Goal: Task Accomplishment & Management: Use online tool/utility

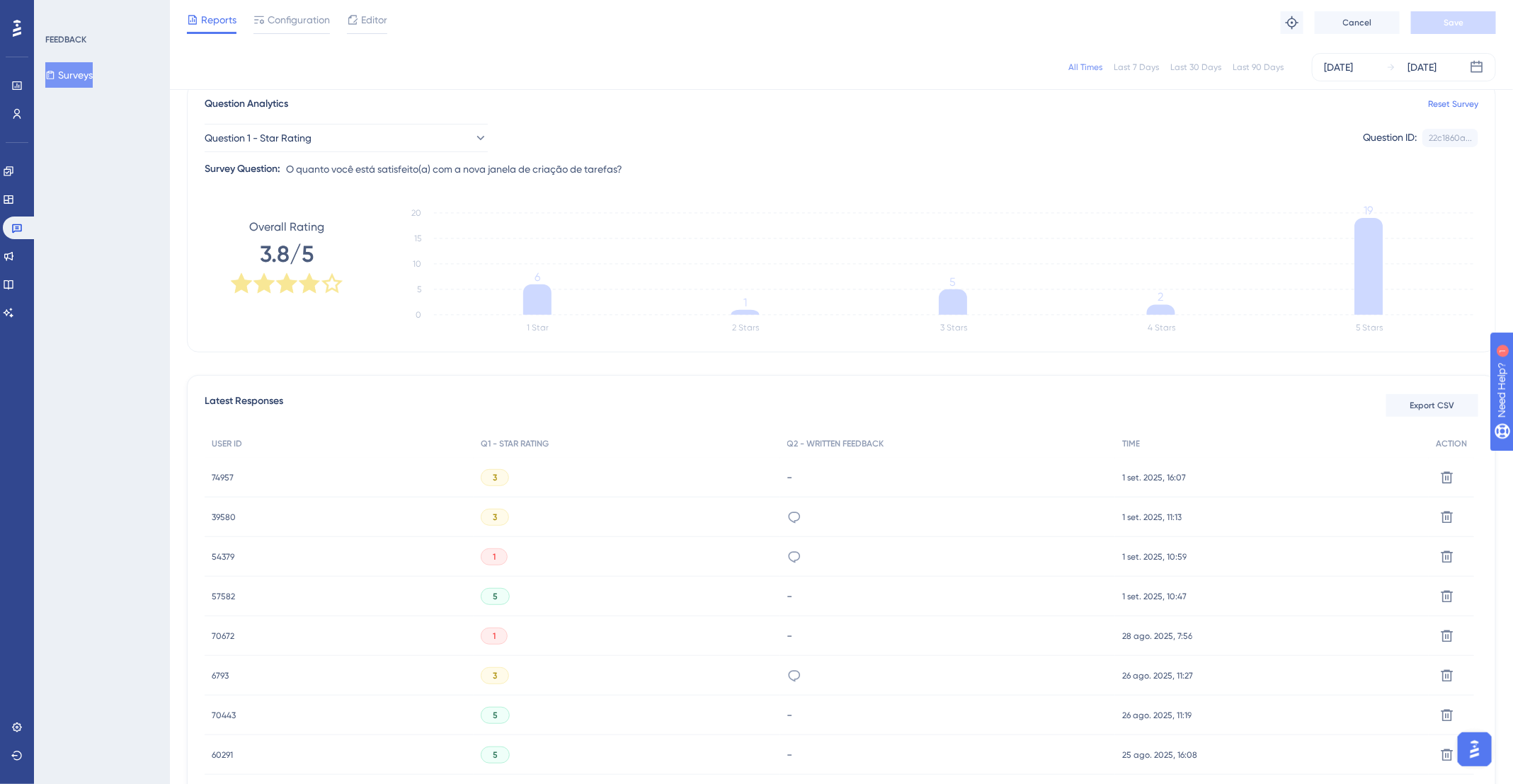
click at [763, 367] on div "All Times Last 7 Days Last 30 Days Last 90 Days [DATE] [DATE] Total Seen 269 To…" at bounding box center [841, 661] width 1309 height 1304
click at [16, 114] on icon at bounding box center [17, 114] width 8 height 10
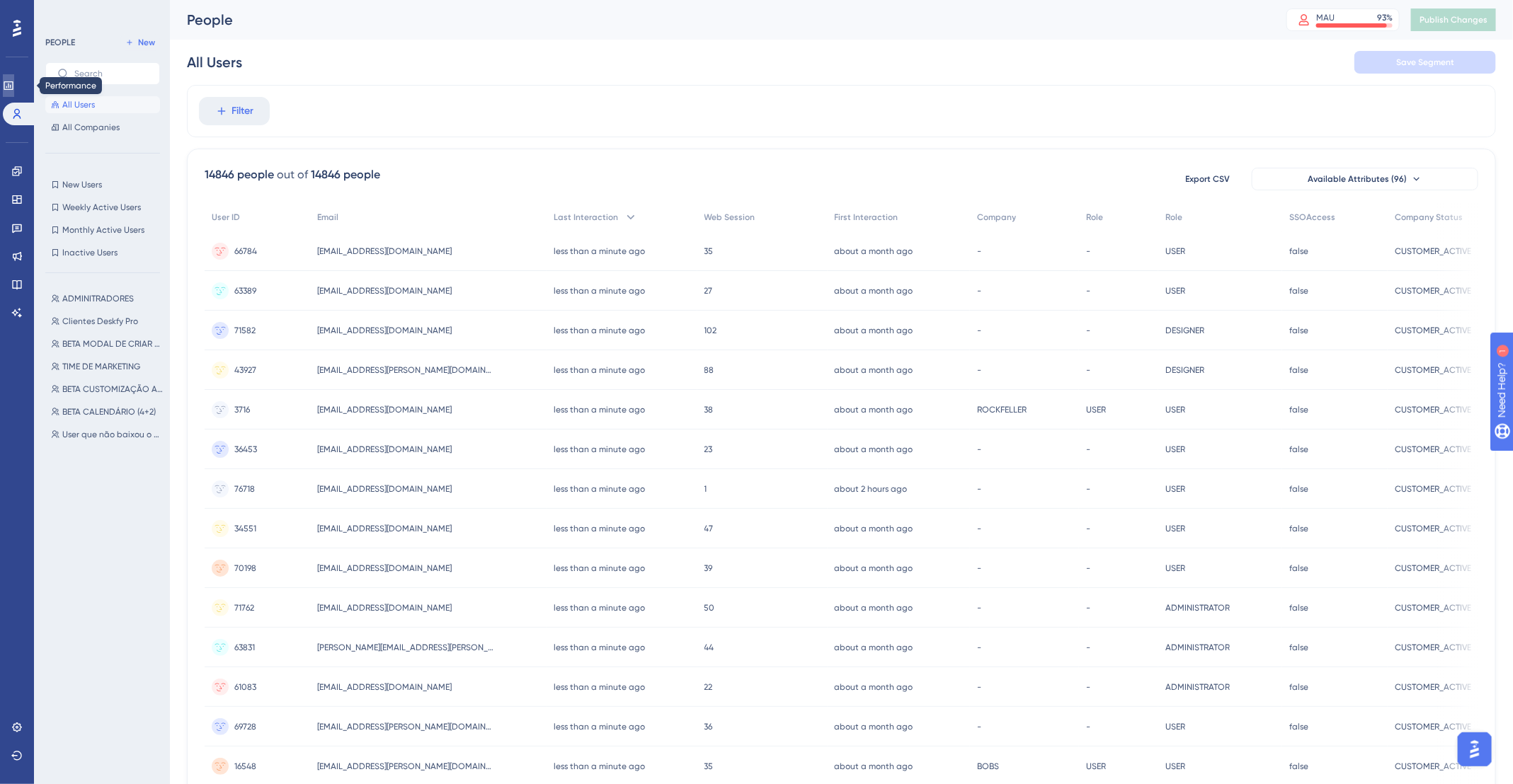
click at [13, 92] on link at bounding box center [8, 85] width 12 height 23
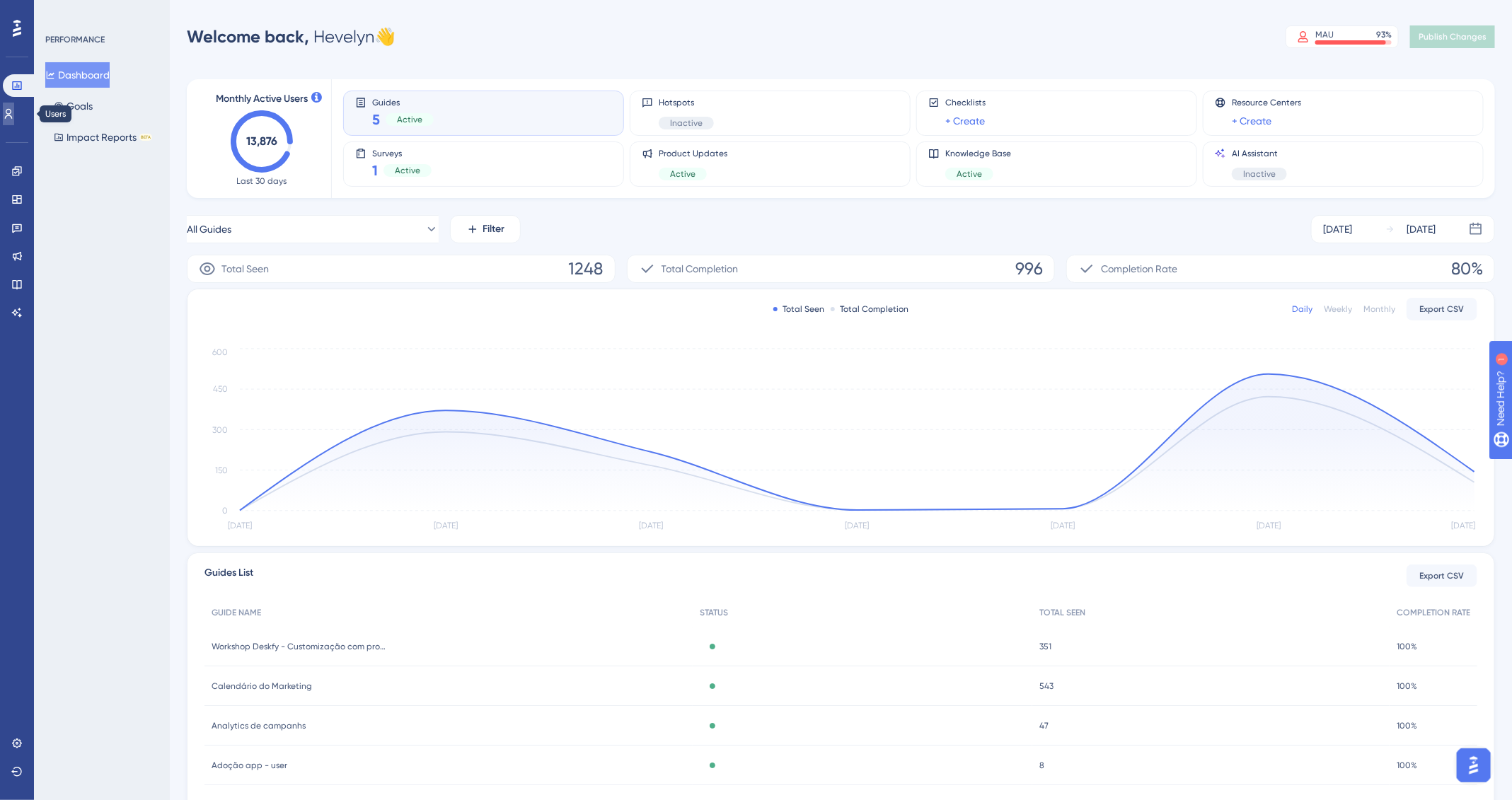
click at [13, 115] on icon at bounding box center [8, 114] width 8 height 10
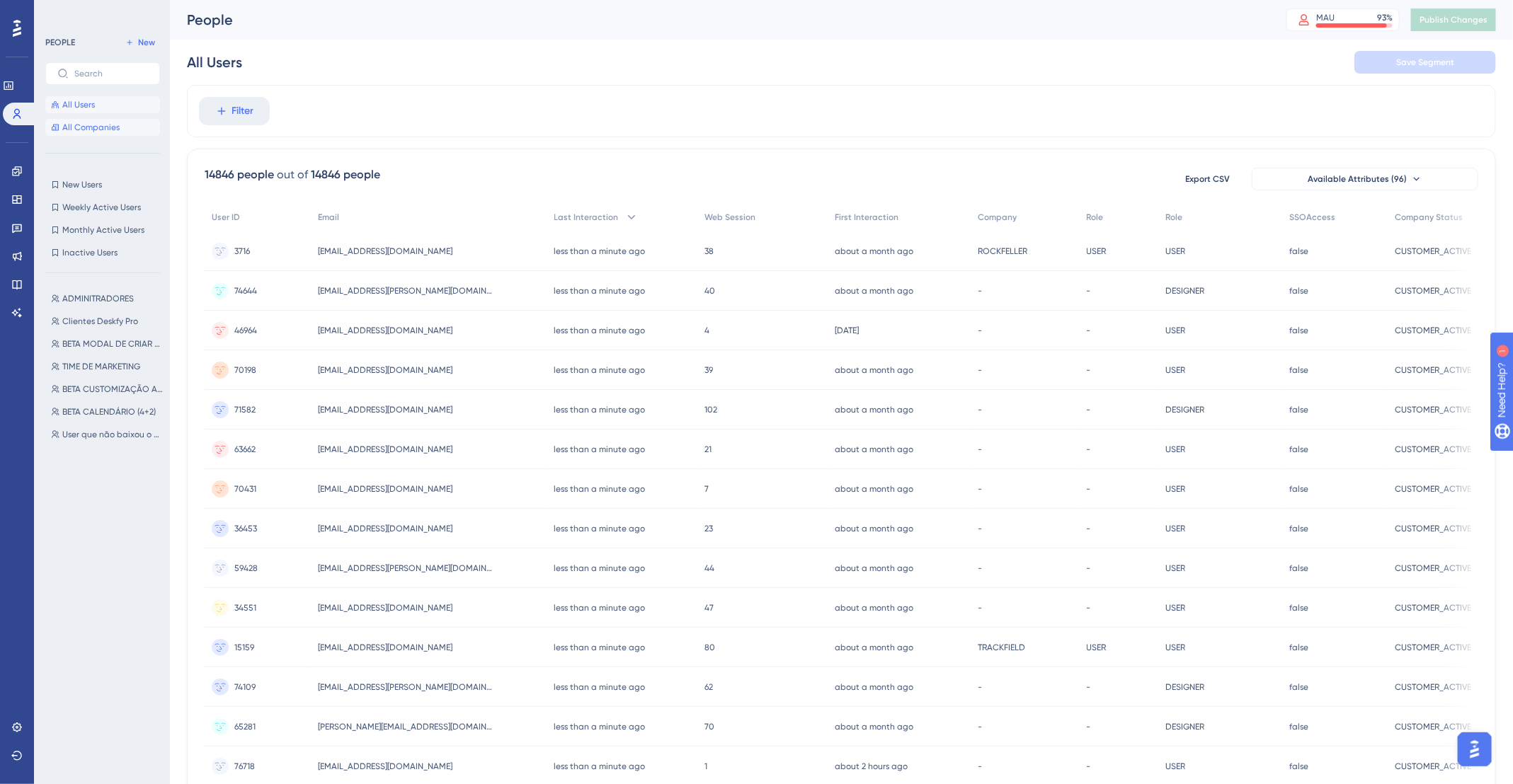
drag, startPoint x: 103, startPoint y: 126, endPoint x: 116, endPoint y: 120, distance: 14.3
click at [106, 120] on button "All Companies" at bounding box center [102, 127] width 115 height 17
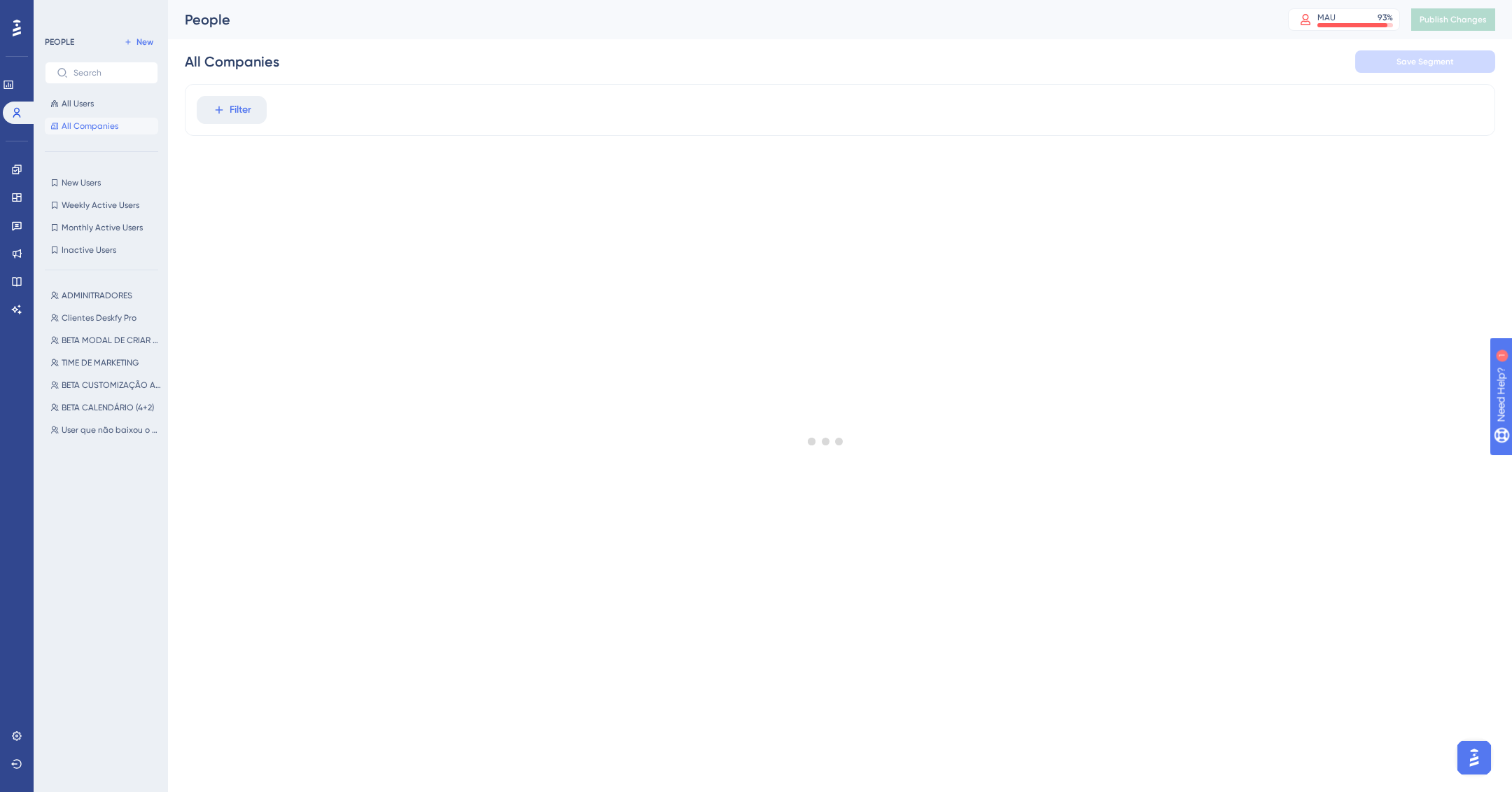
click at [230, 117] on div at bounding box center [826, 441] width 1372 height 691
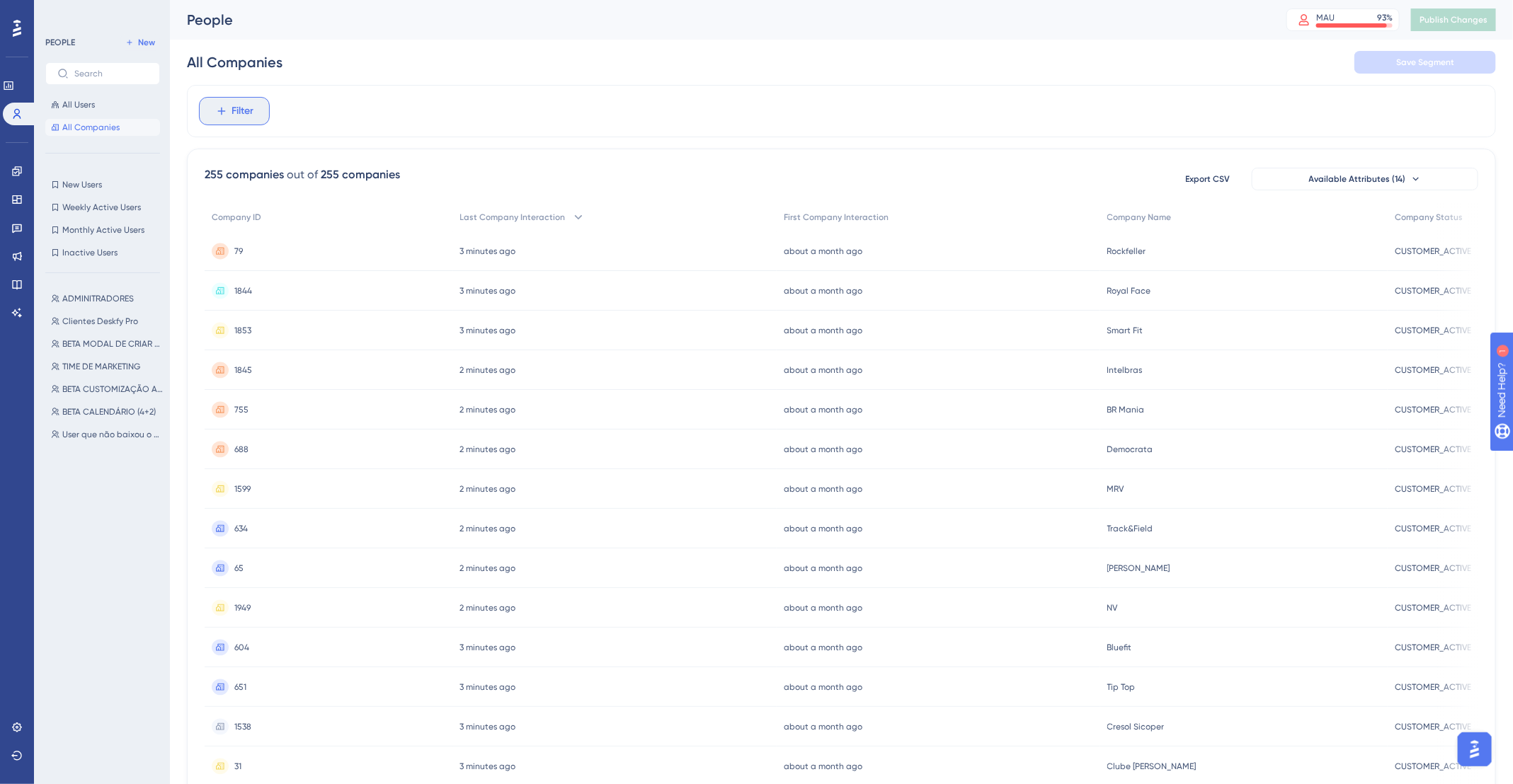
click at [238, 116] on span "Filter" at bounding box center [243, 111] width 22 height 17
type input "P"
type input "C"
type input "calendar"
click at [255, 115] on button "Filter" at bounding box center [234, 110] width 70 height 28
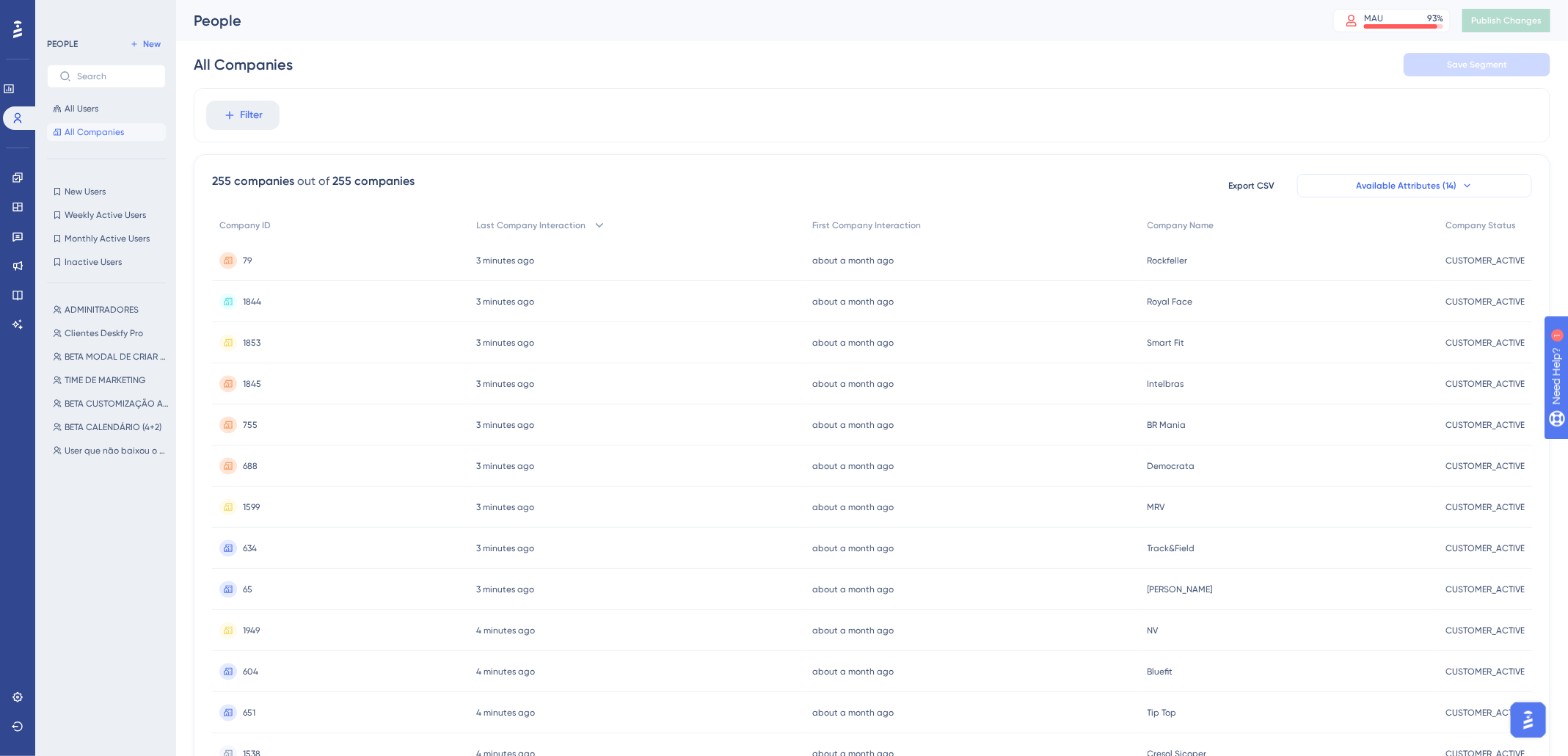
click at [1415, 188] on span "Available Attributes (14)" at bounding box center [1406, 185] width 100 height 12
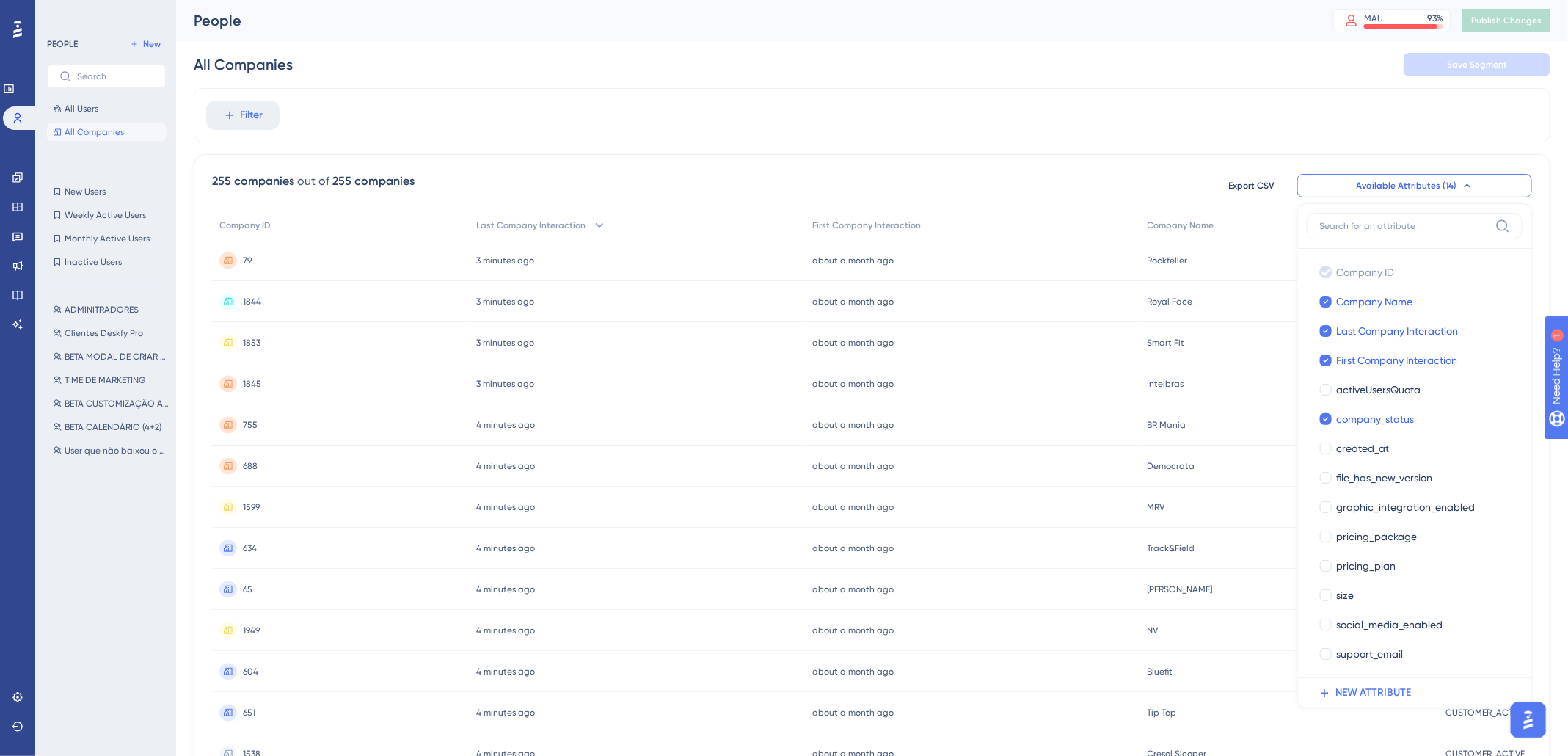
click at [134, 571] on div "ADMINITRADORES ADMINITRADORES Clientes Deskfy Pro Clientes Deskfy Pro BETA MODA…" at bounding box center [110, 512] width 127 height 434
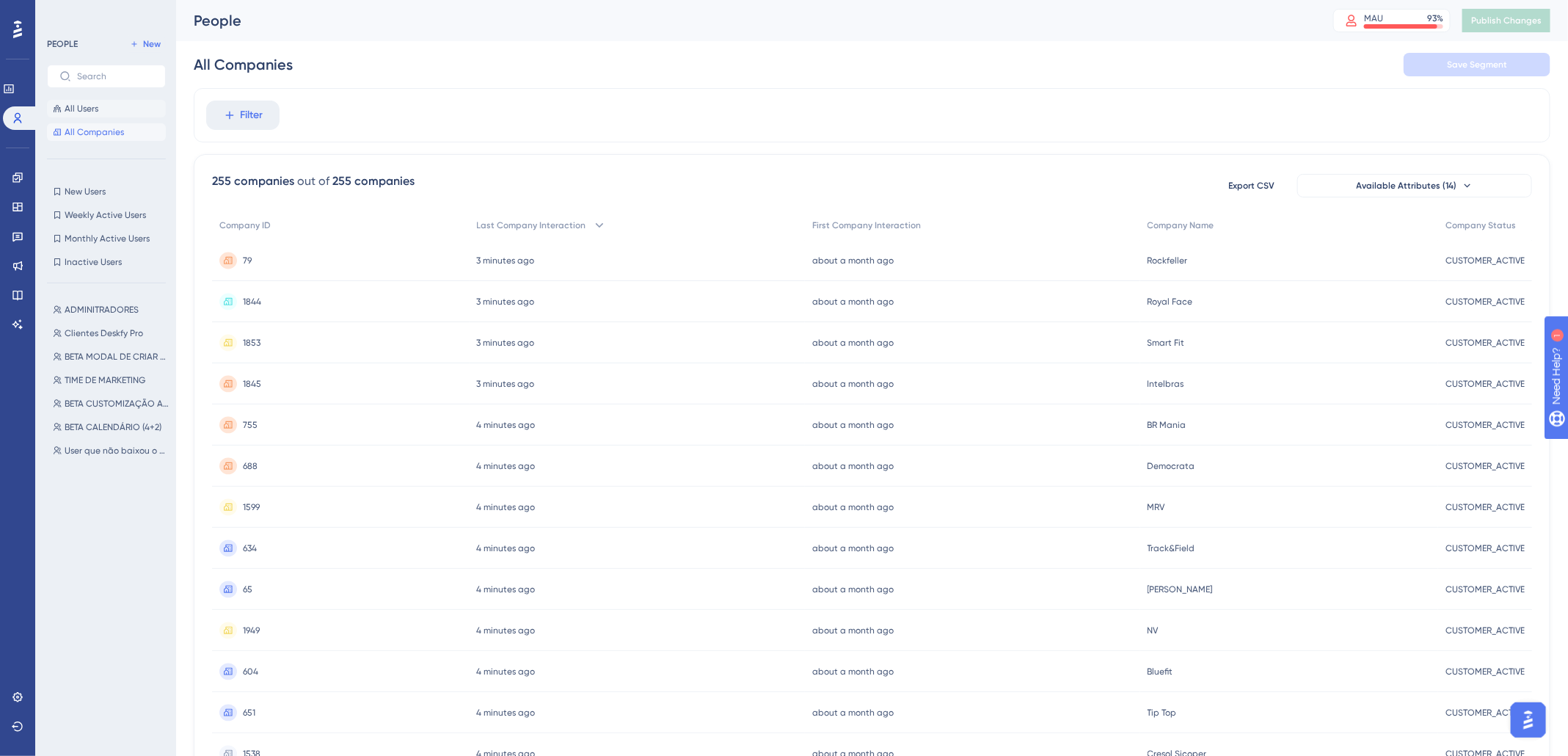
click at [90, 105] on span "All Users" at bounding box center [81, 109] width 34 height 12
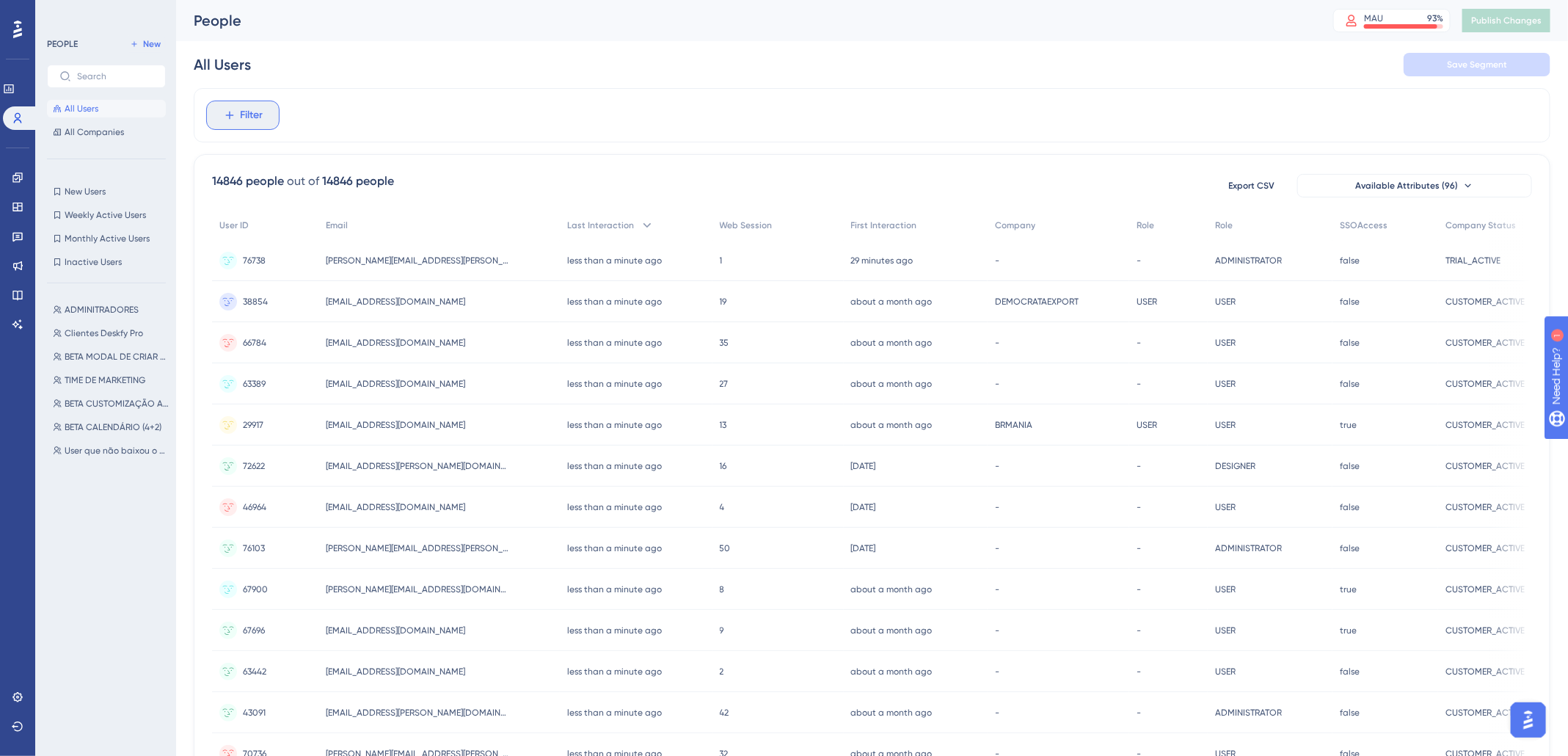
click at [264, 113] on button "Filter" at bounding box center [242, 114] width 73 height 29
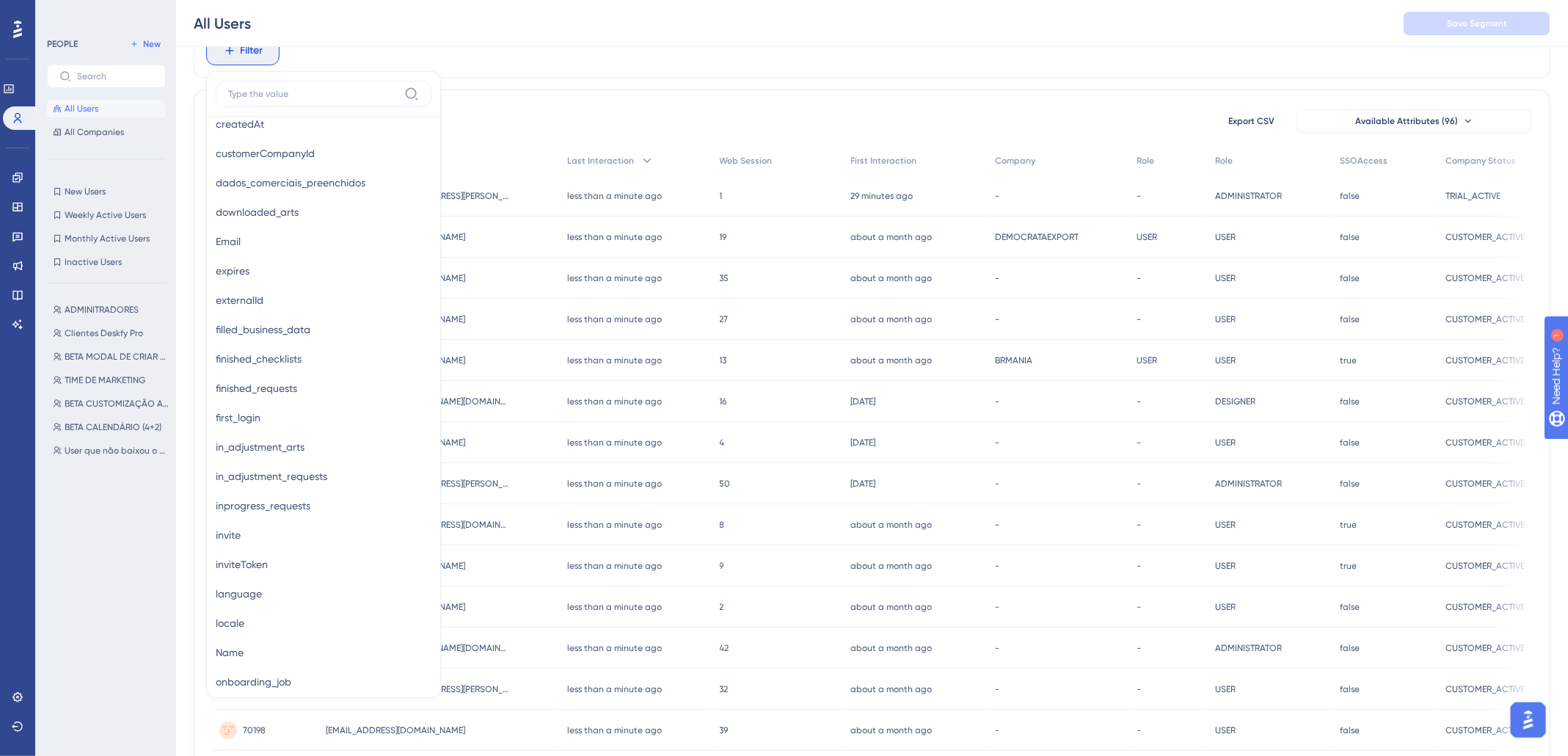
scroll to position [1649, 0]
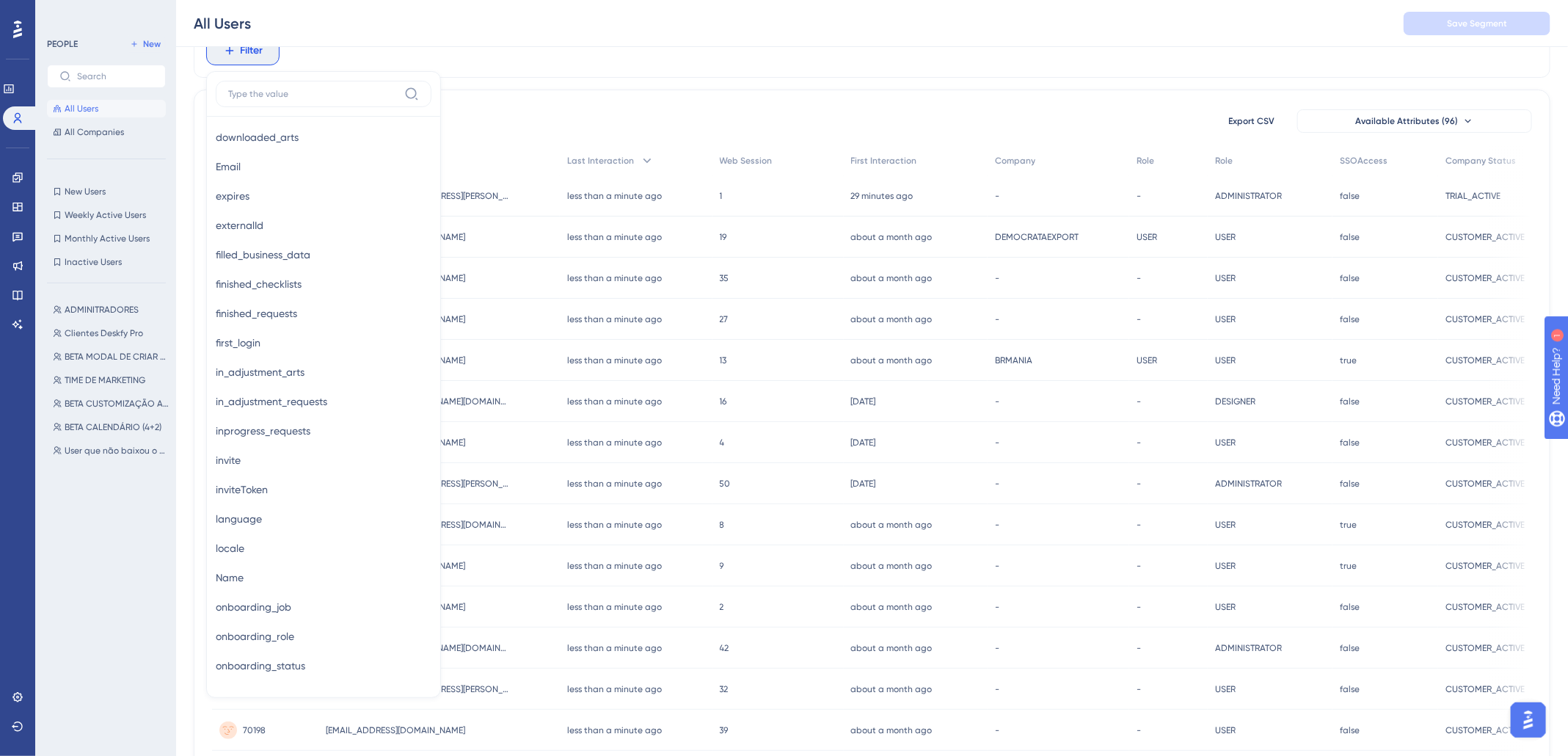
click at [308, 88] on input at bounding box center [313, 94] width 170 height 12
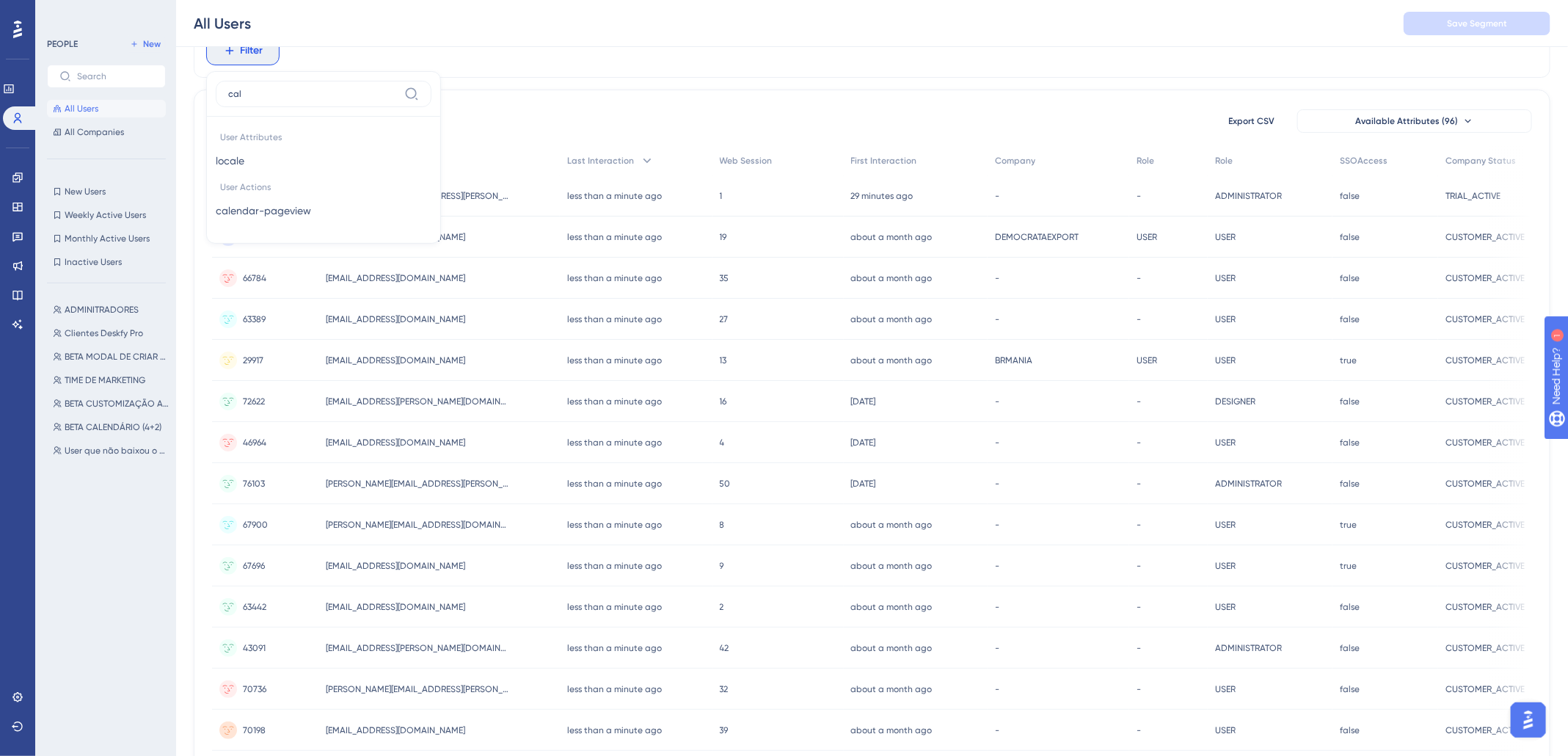
scroll to position [0, 0]
type input "cale"
click at [322, 208] on div "User Attributes locale locale User Actions calendar-pageview calendar-pageview" at bounding box center [324, 175] width 216 height 117
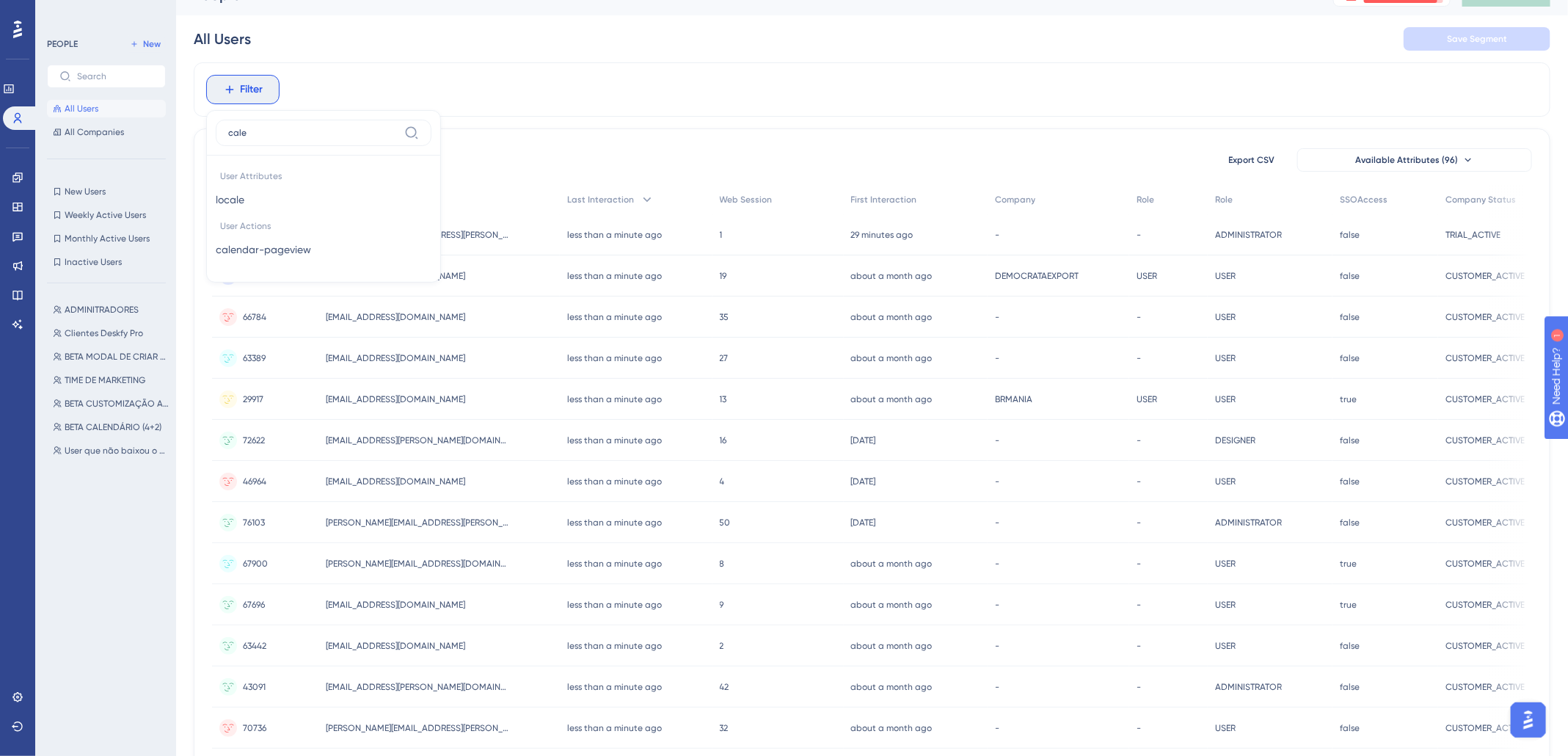
scroll to position [22, 0]
click at [104, 131] on span "All Companies" at bounding box center [94, 132] width 60 height 12
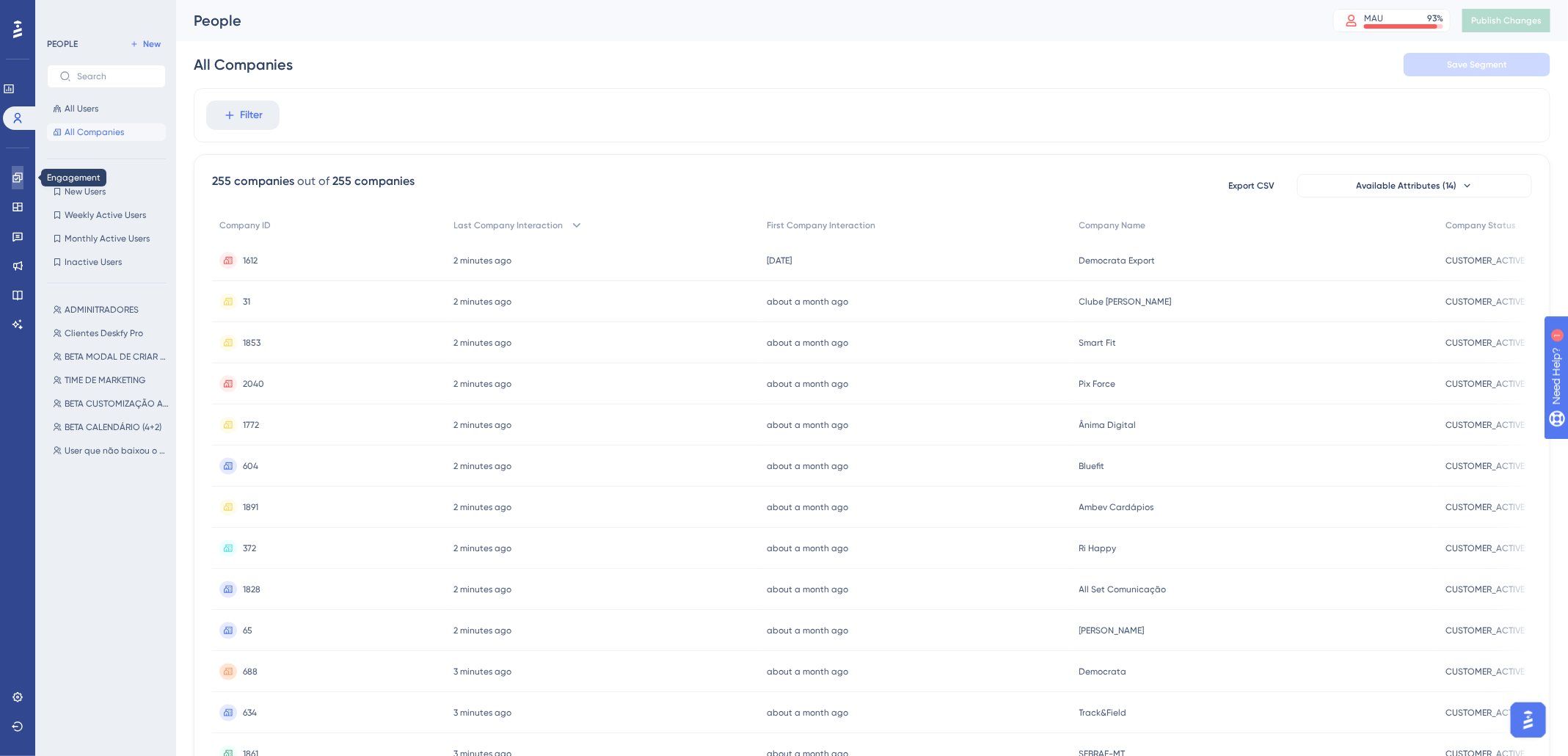
click at [17, 176] on icon at bounding box center [18, 178] width 12 height 12
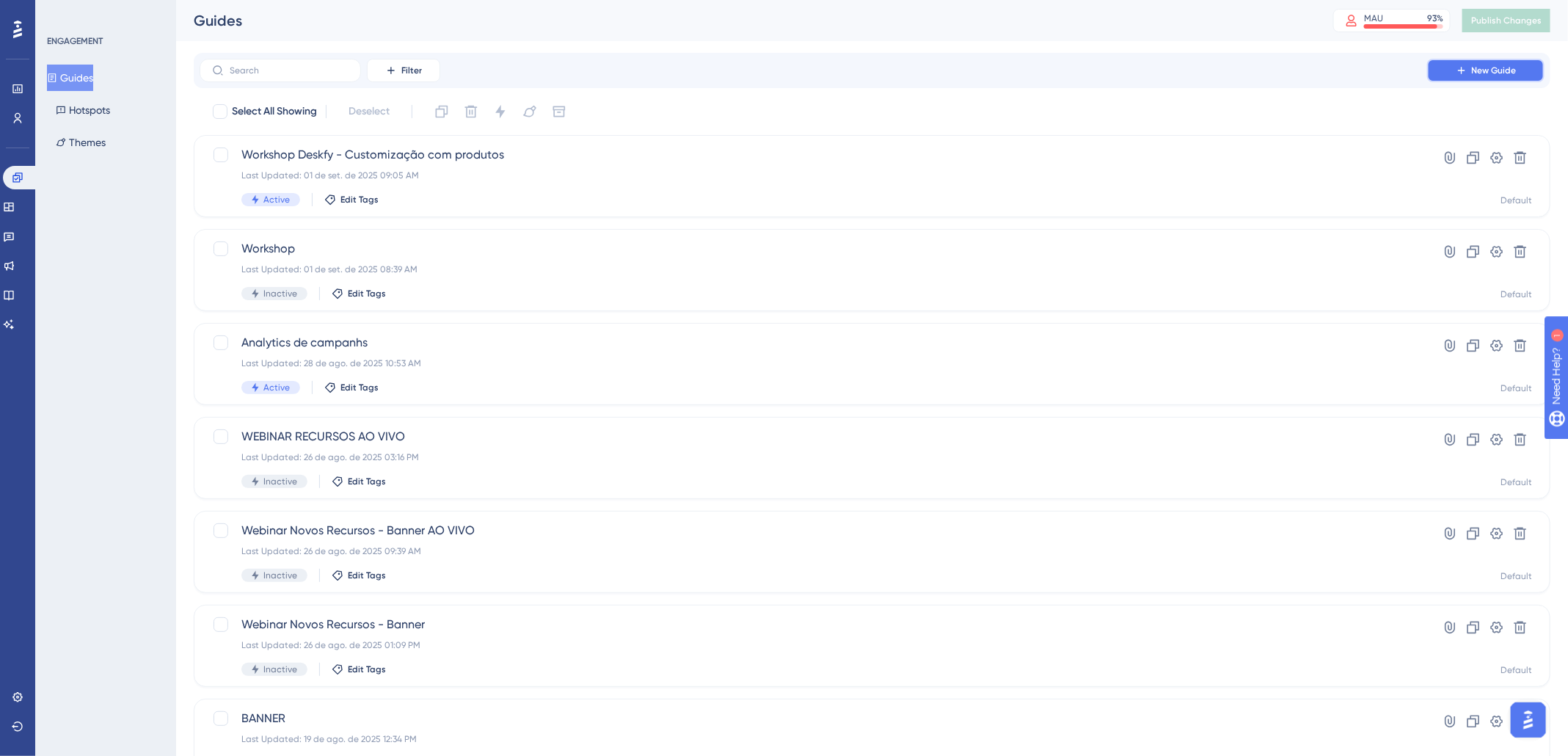
click at [1477, 69] on span "New Guide" at bounding box center [1494, 70] width 45 height 12
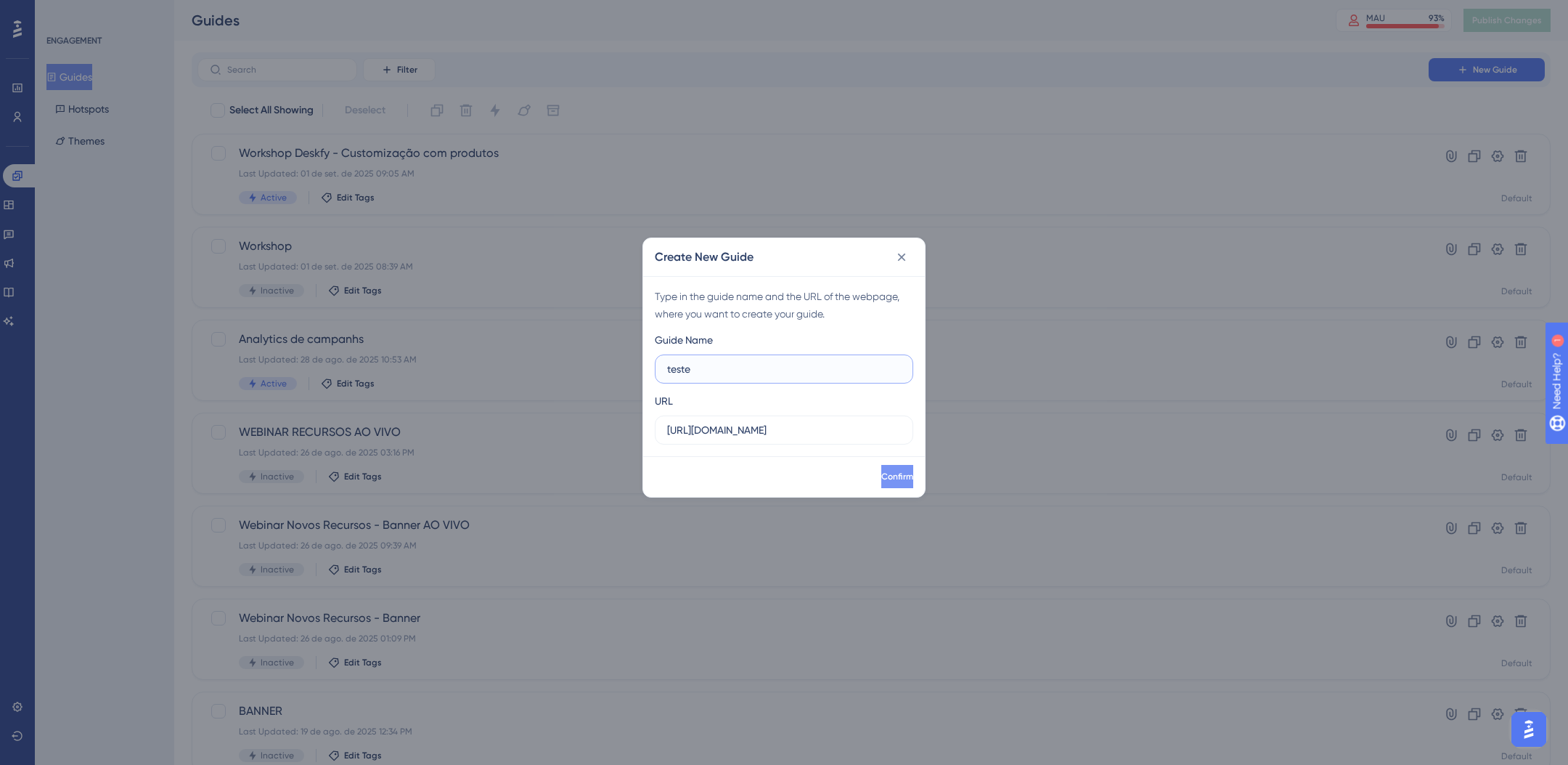
type input "teste"
click at [881, 481] on span "Confirm" at bounding box center [897, 476] width 32 height 12
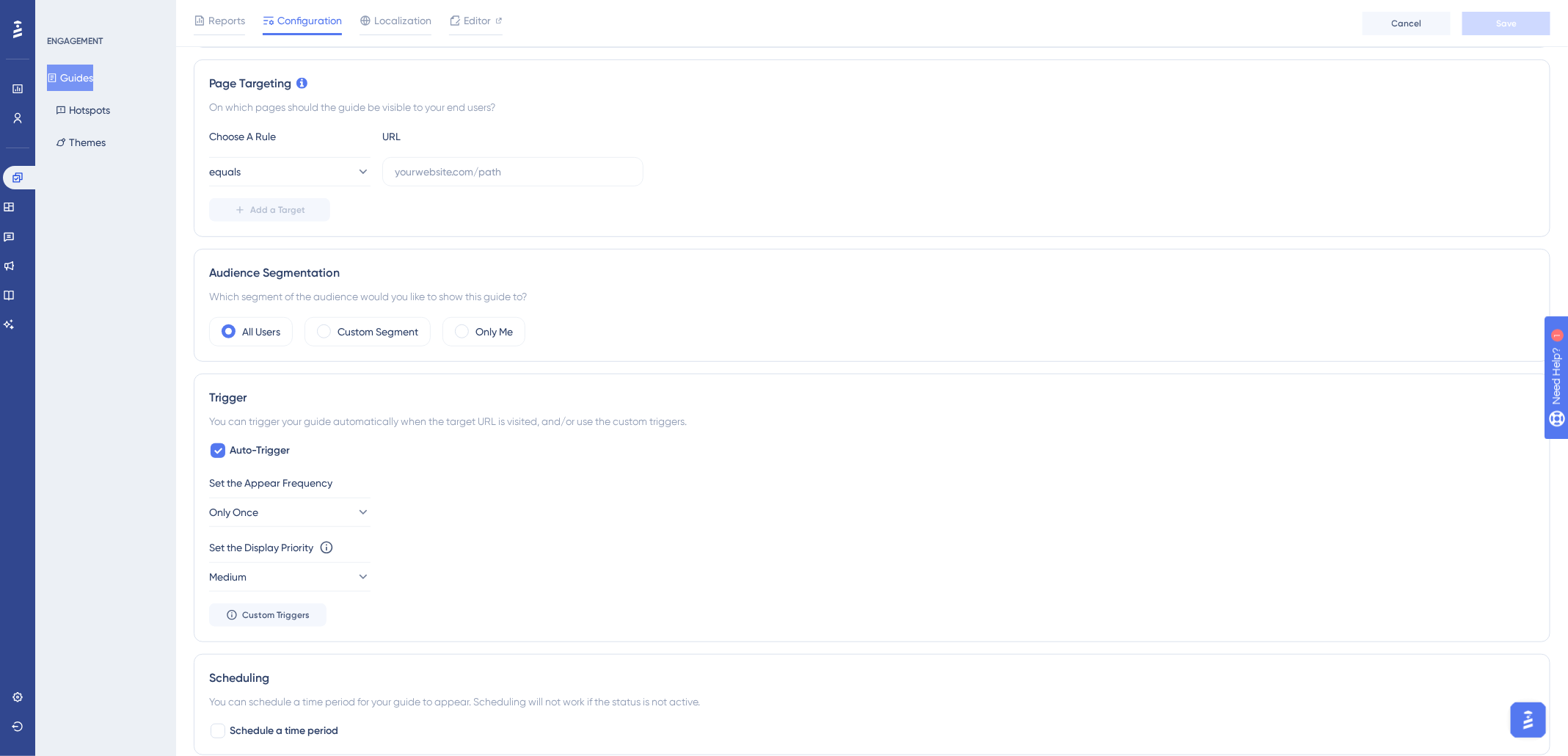
scroll to position [339, 0]
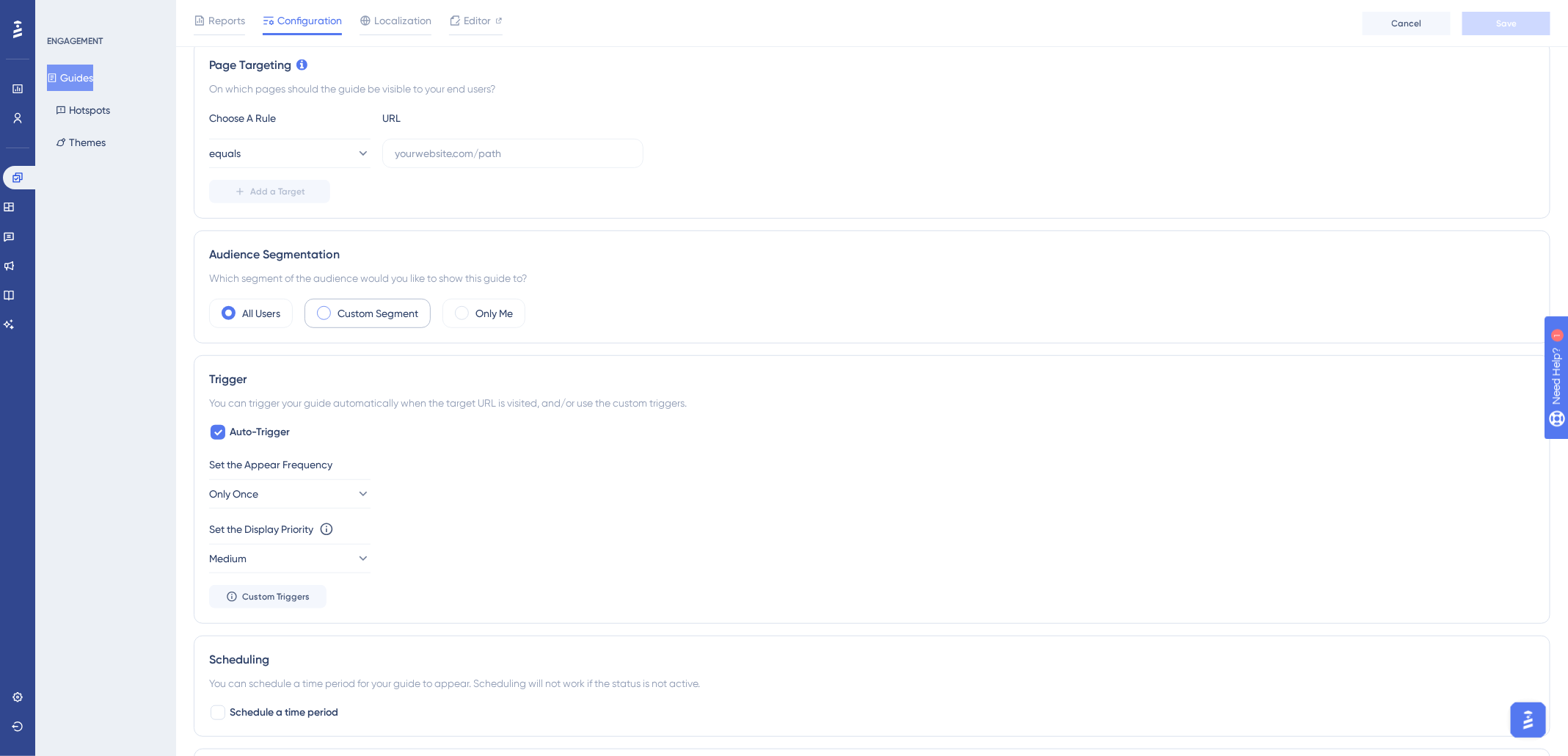
click at [386, 314] on label "Custom Segment" at bounding box center [378, 313] width 80 height 18
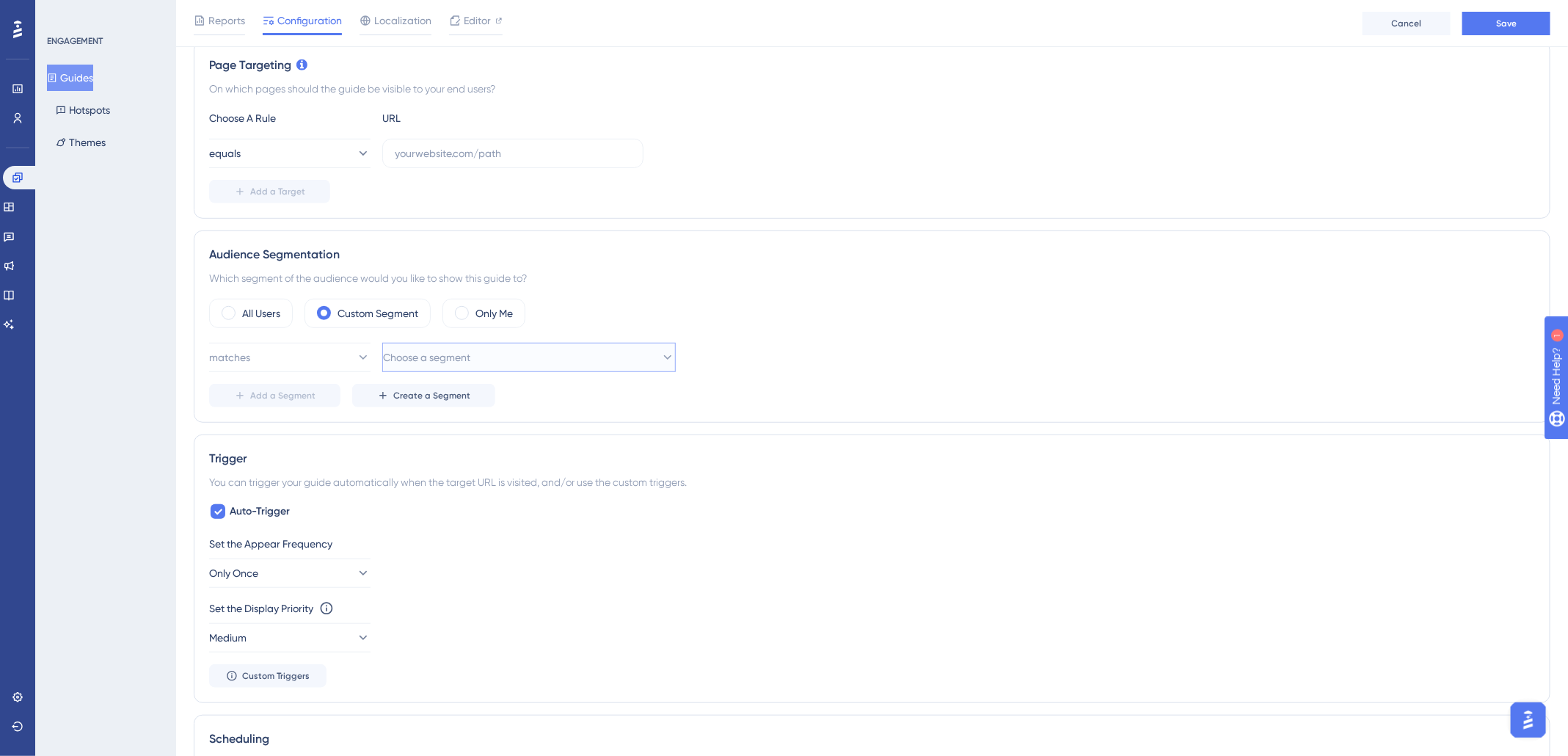
drag, startPoint x: 501, startPoint y: 365, endPoint x: 508, endPoint y: 359, distance: 9.2
click at [504, 362] on button "Choose a segment" at bounding box center [530, 356] width 294 height 29
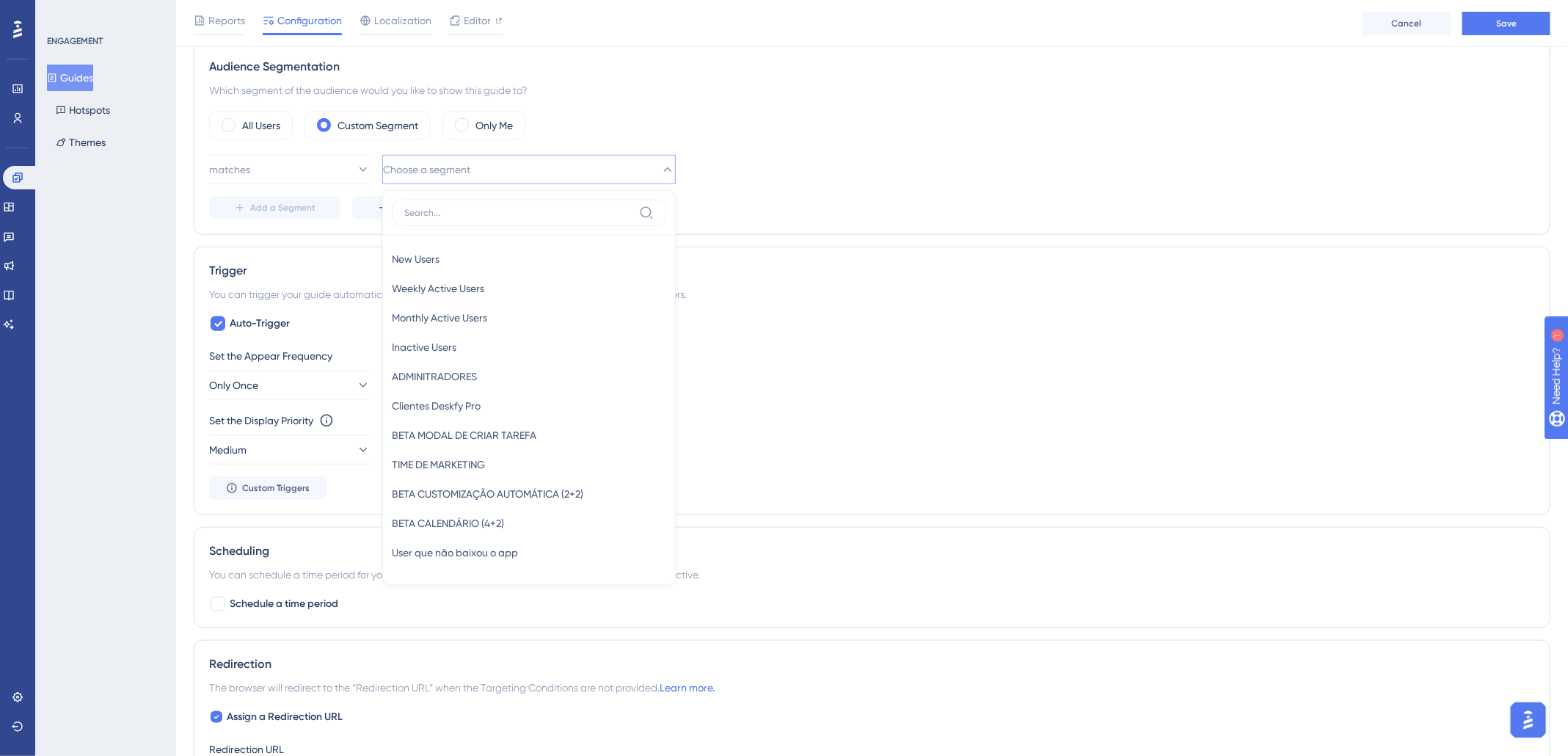
scroll to position [0, 0]
click at [756, 191] on div "matches Choose a segment New Users New Users Weekly Active Users Weekly Active …" at bounding box center [872, 186] width 1326 height 65
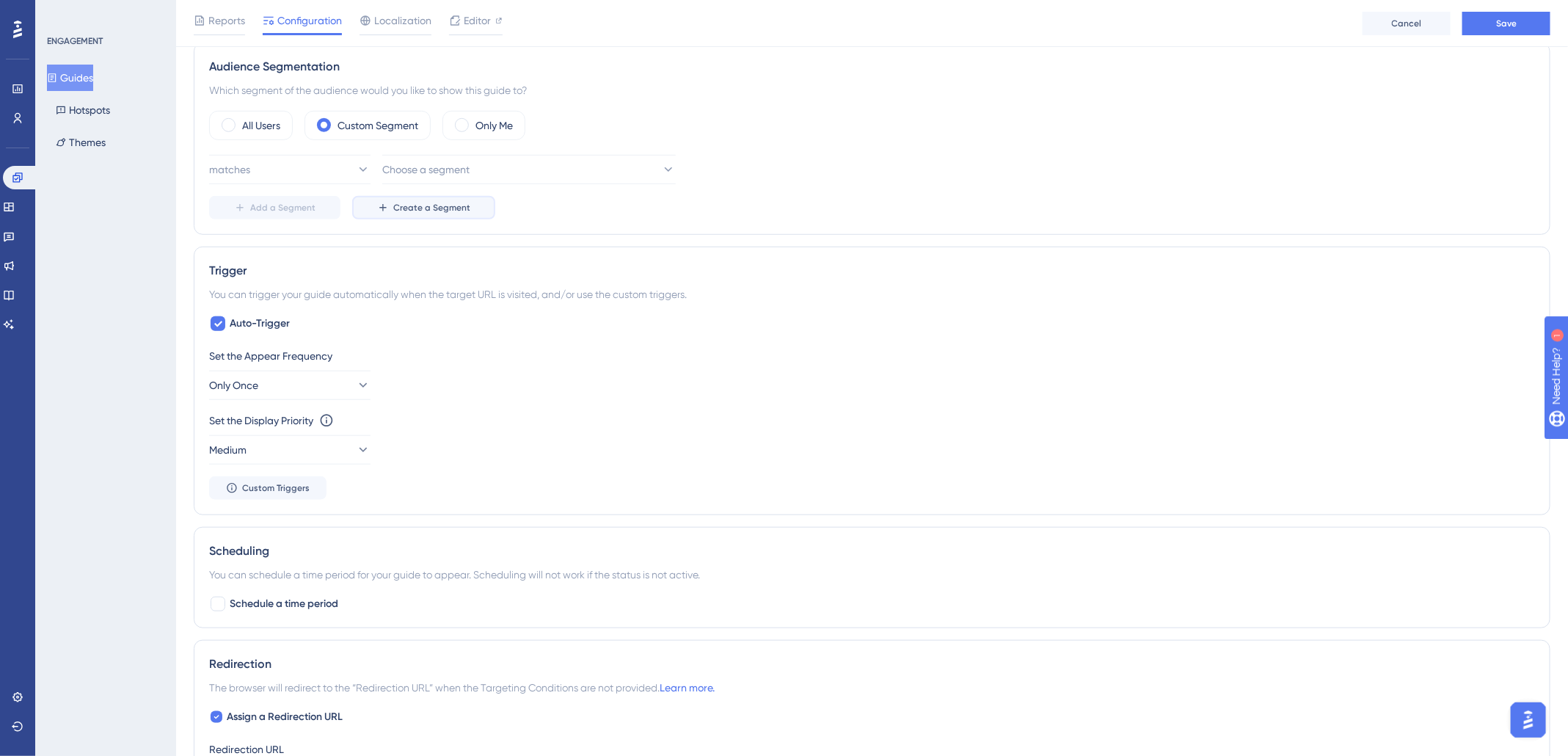
click at [433, 208] on span "Create a Segment" at bounding box center [431, 208] width 77 height 12
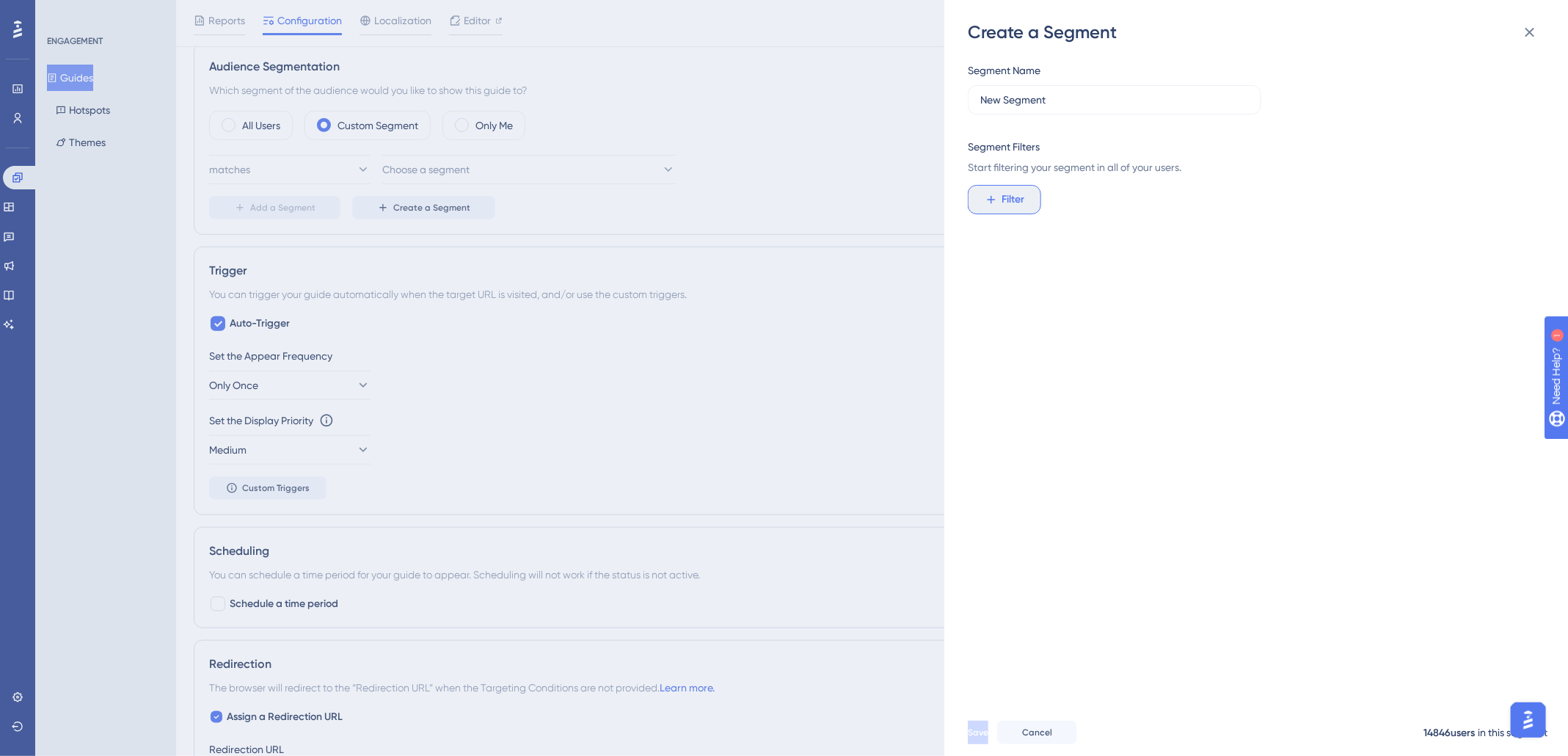
click at [1024, 196] on span "Filter" at bounding box center [1013, 199] width 22 height 18
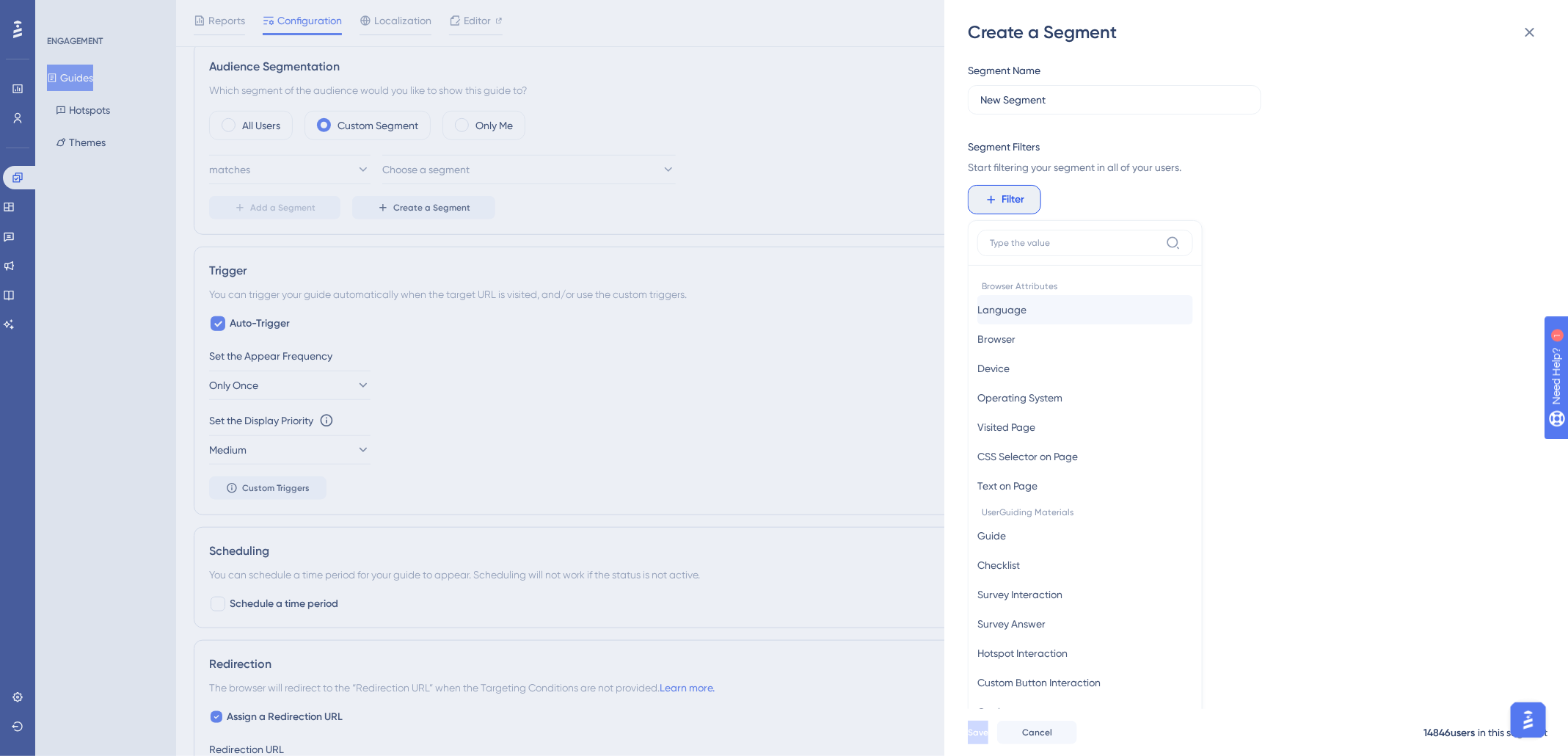
scroll to position [106, 0]
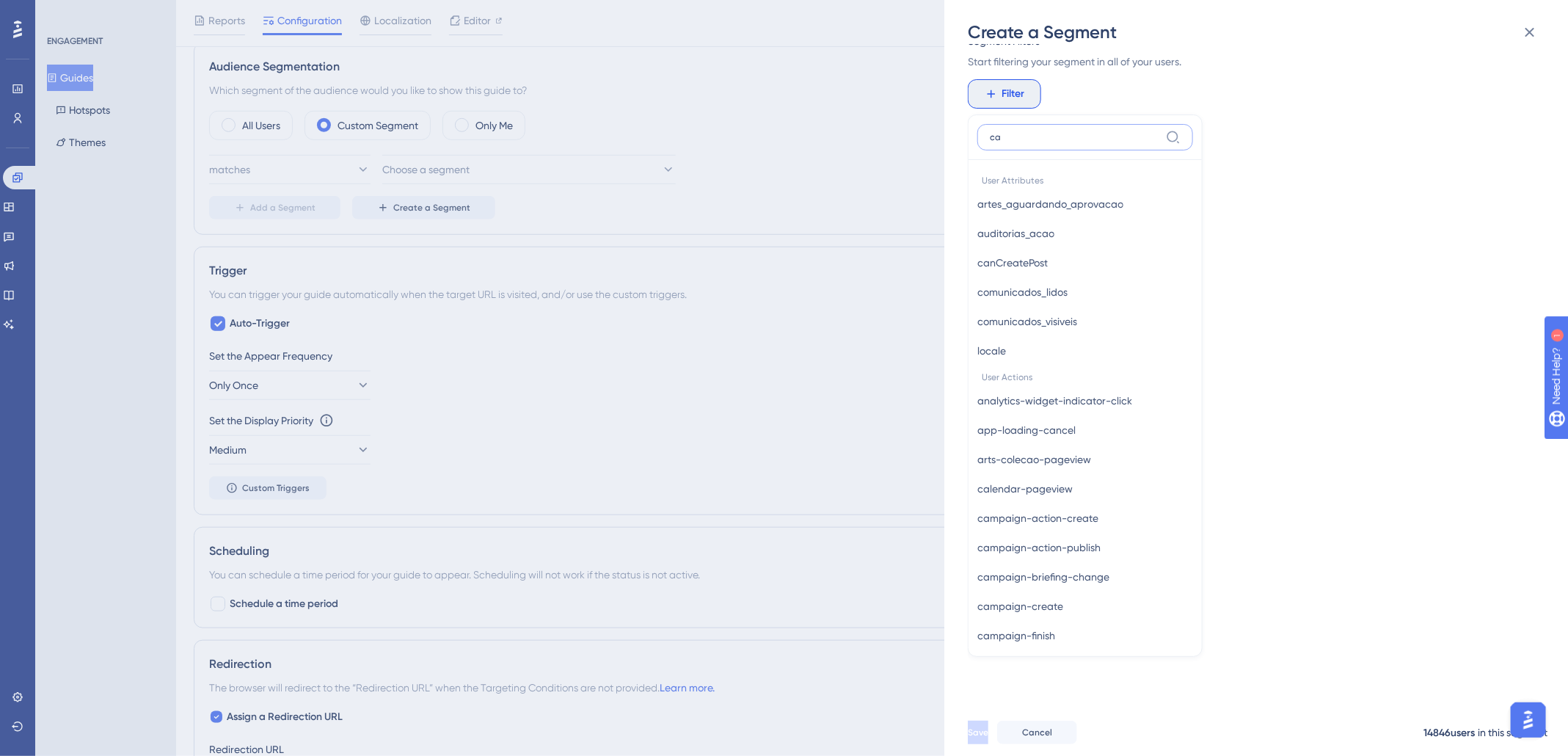
type input "c"
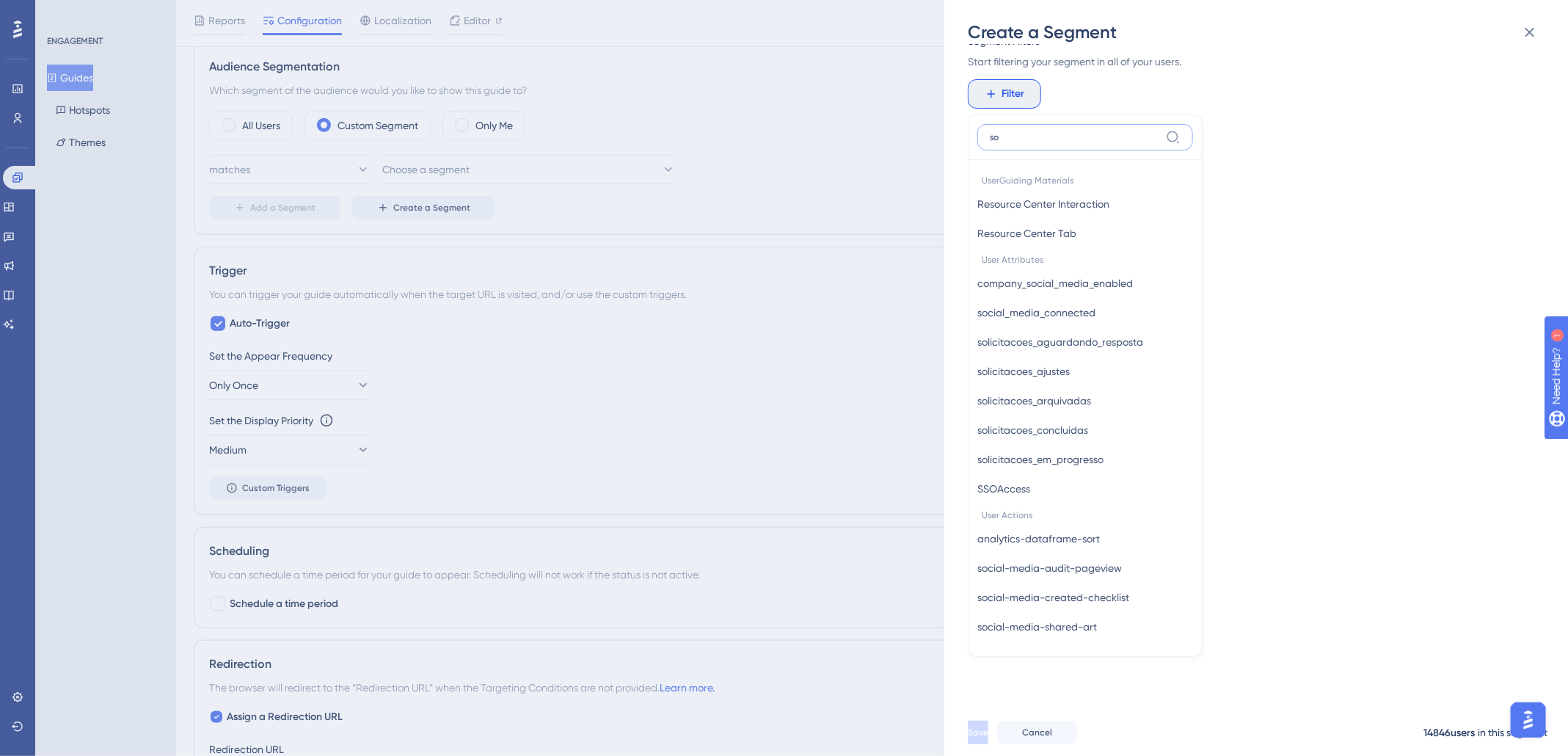
type input "s"
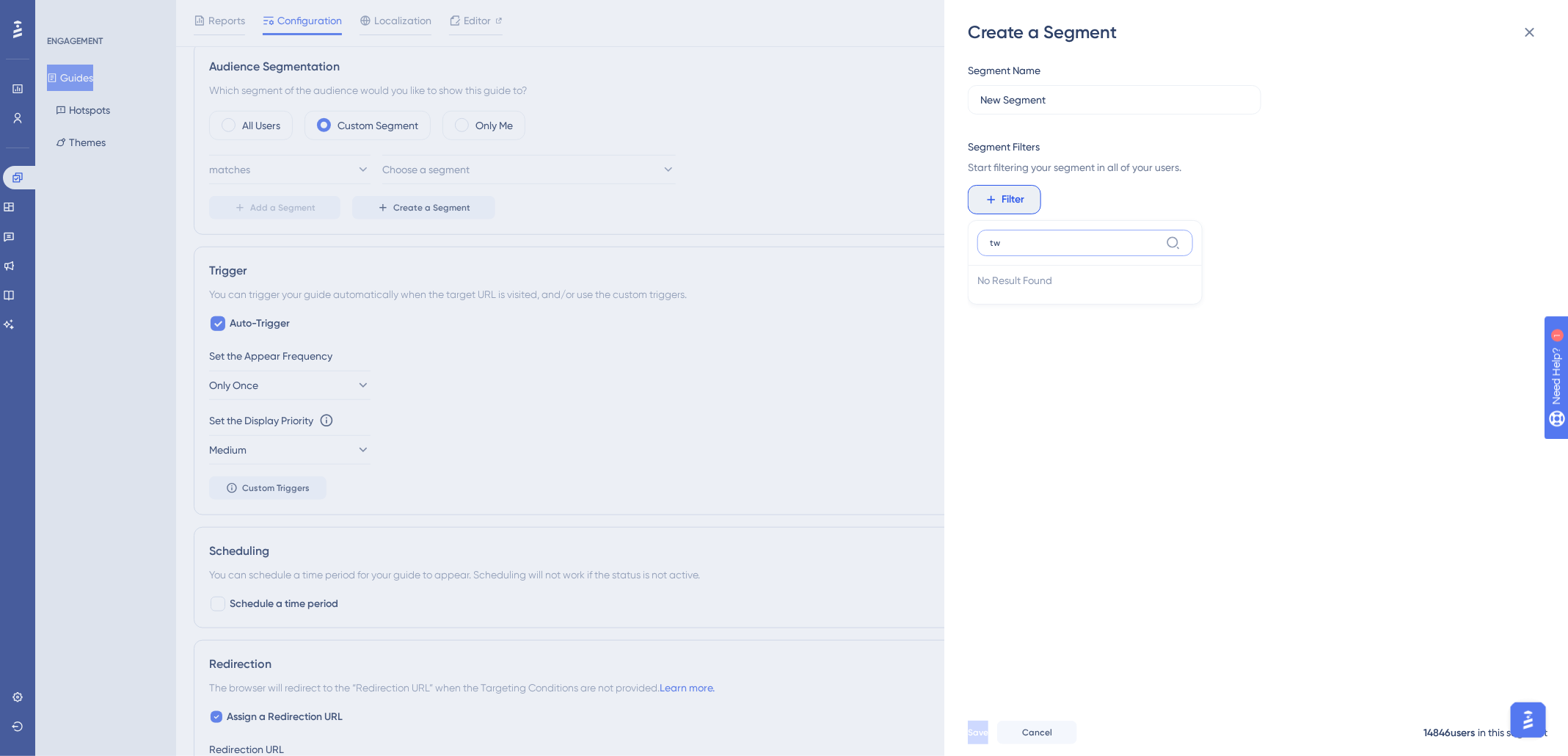
scroll to position [0, 0]
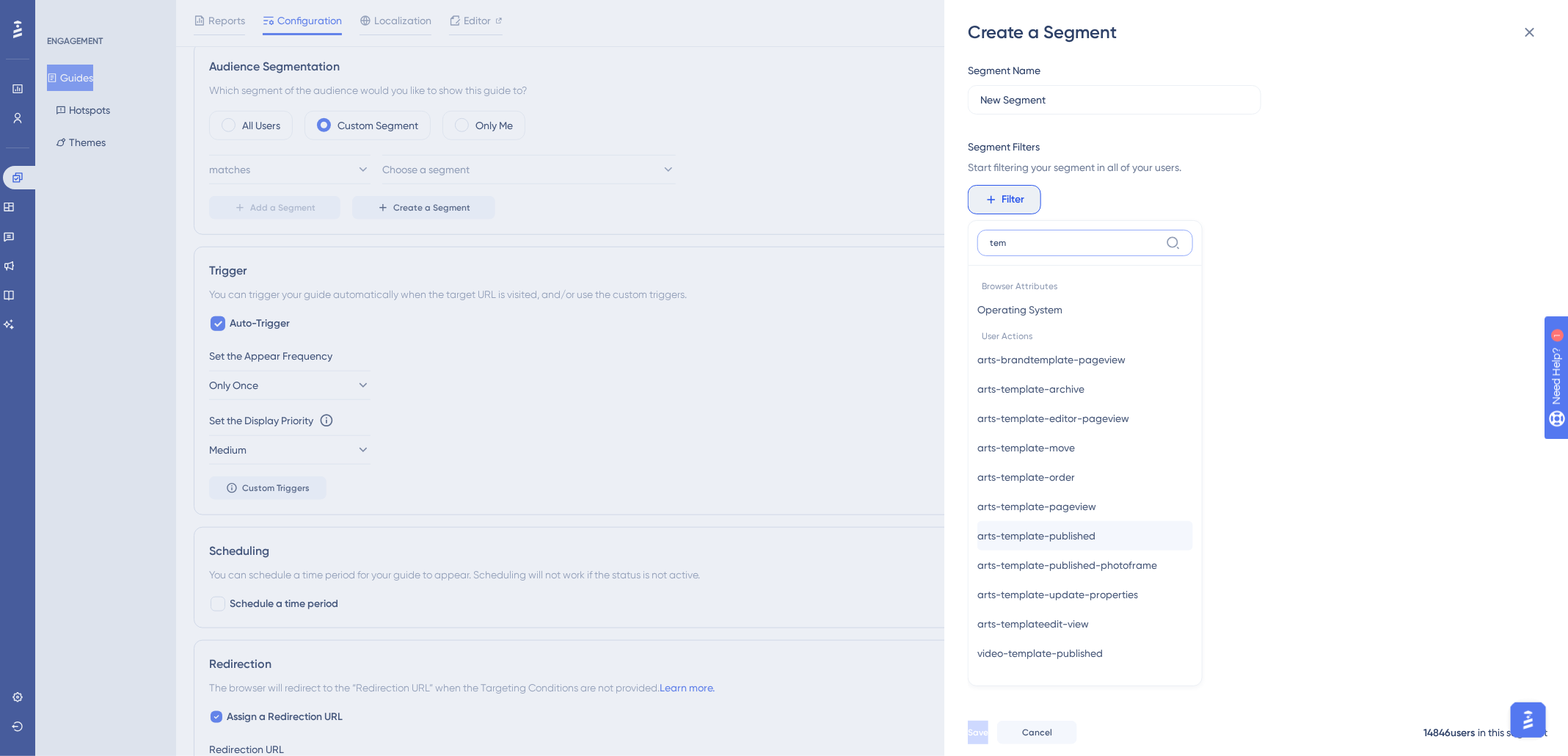
type input "tem"
click at [1080, 529] on span "arts-template-published" at bounding box center [1037, 535] width 118 height 18
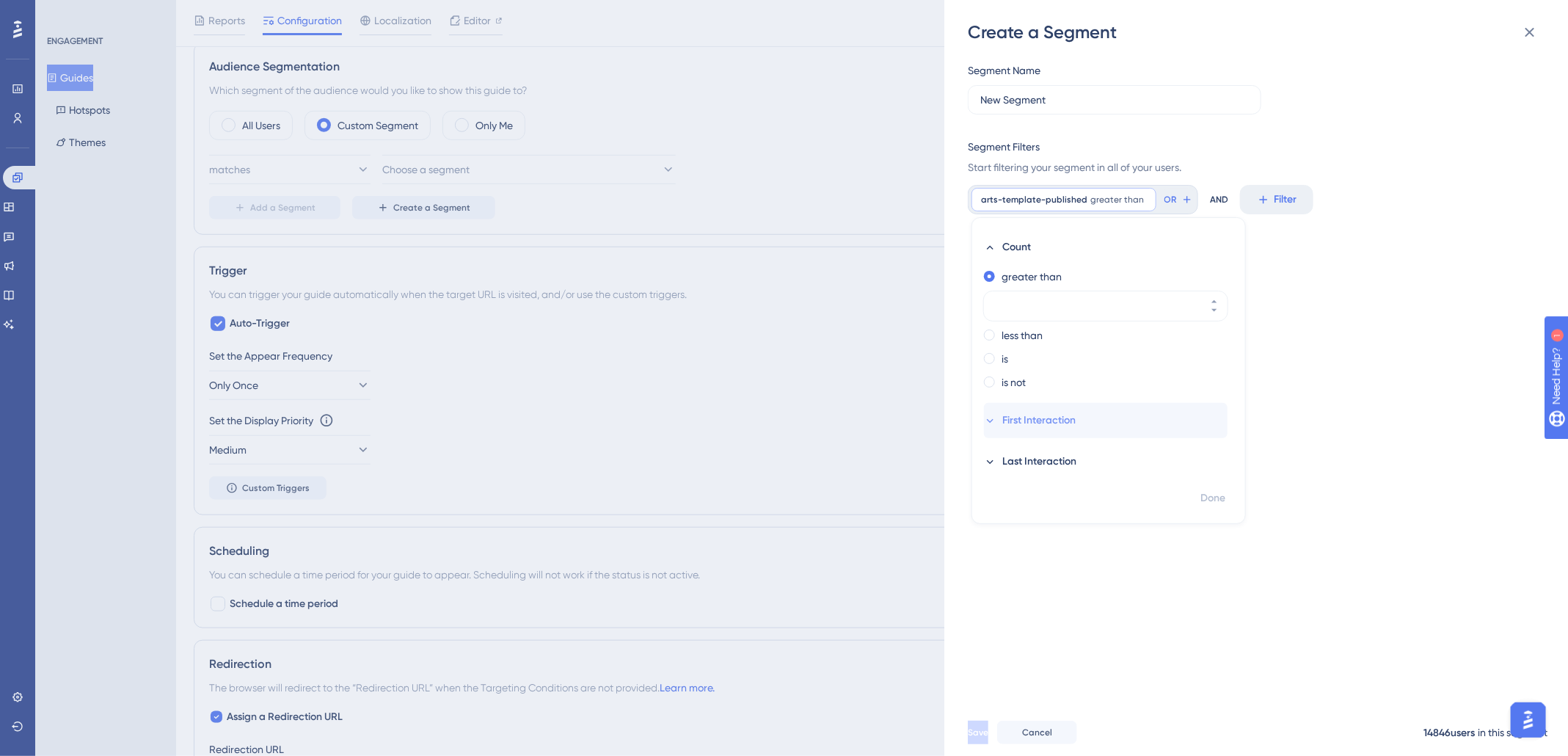
click at [1018, 416] on span "First Interaction" at bounding box center [1038, 420] width 73 height 18
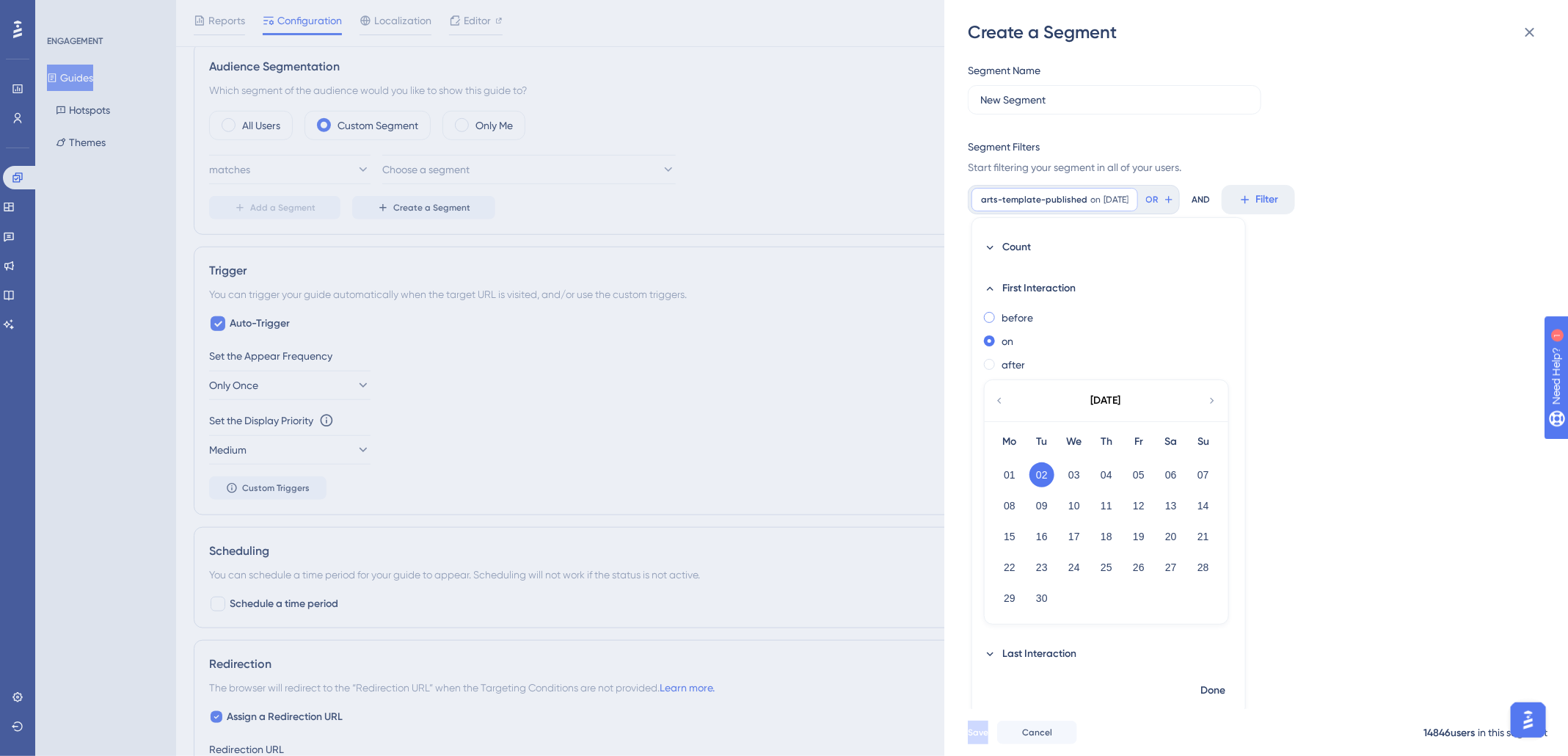
click at [1023, 321] on label "before" at bounding box center [1017, 317] width 32 height 18
click at [1011, 360] on label "after" at bounding box center [1012, 364] width 23 height 18
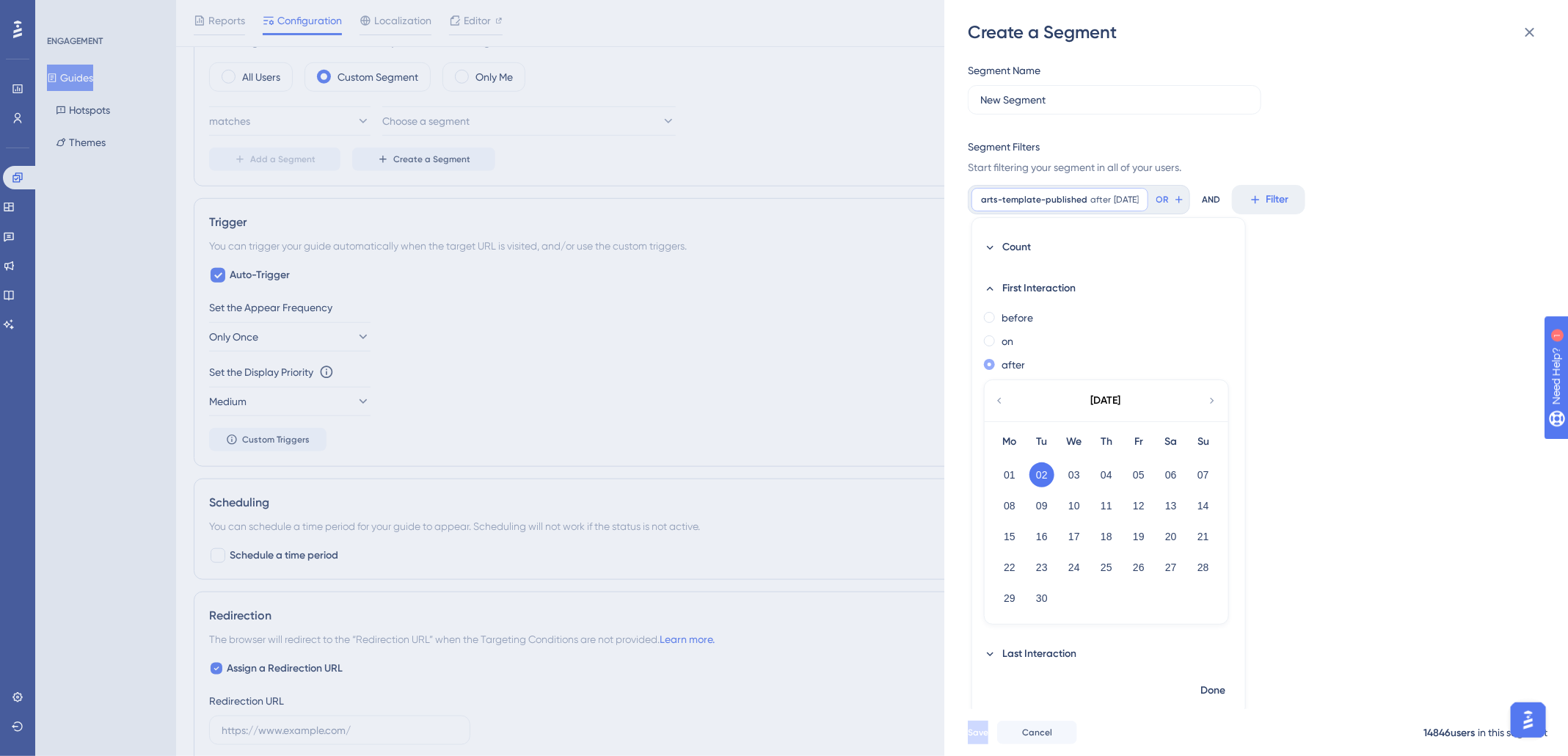
scroll to position [685, 0]
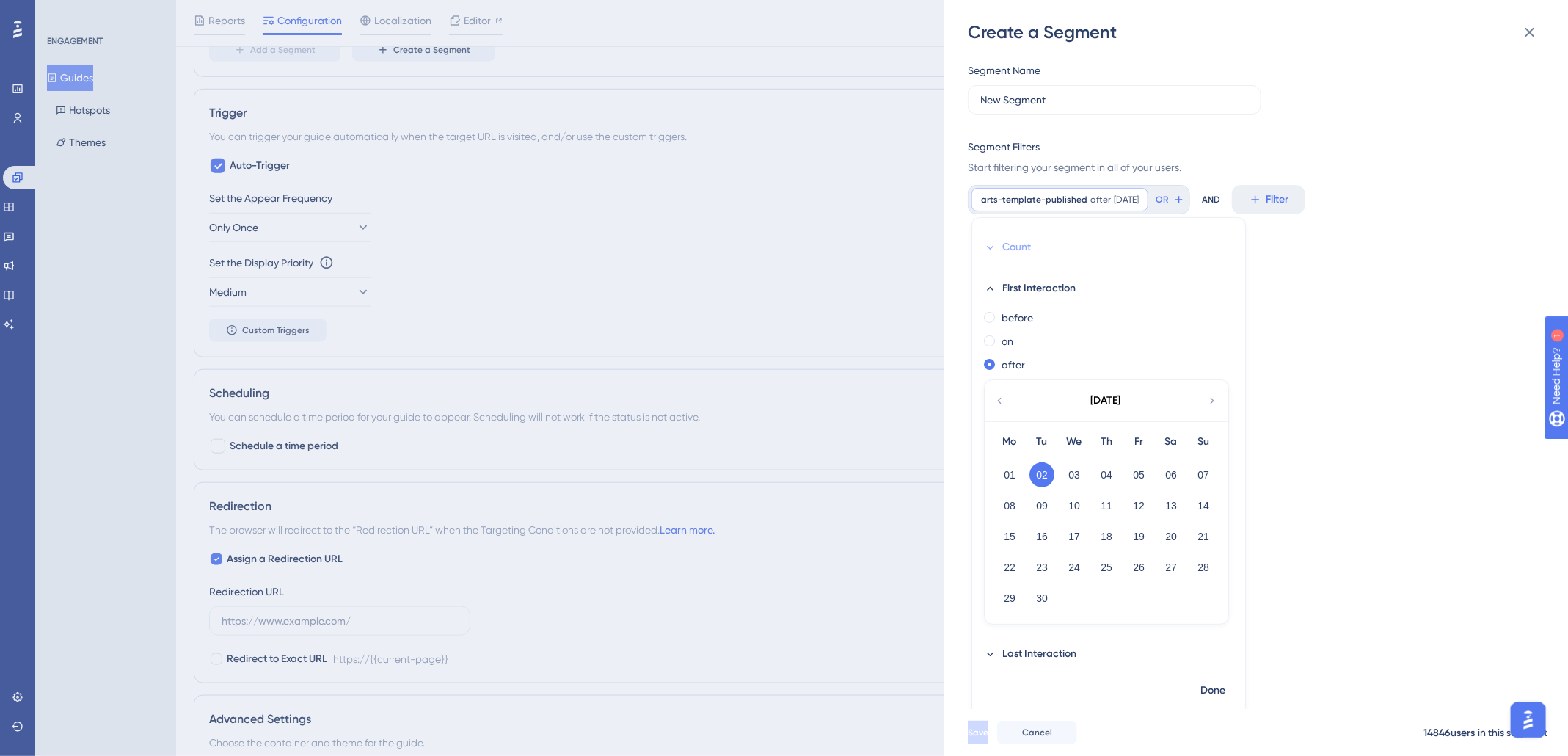
click at [1015, 247] on span "Count" at bounding box center [1016, 247] width 29 height 18
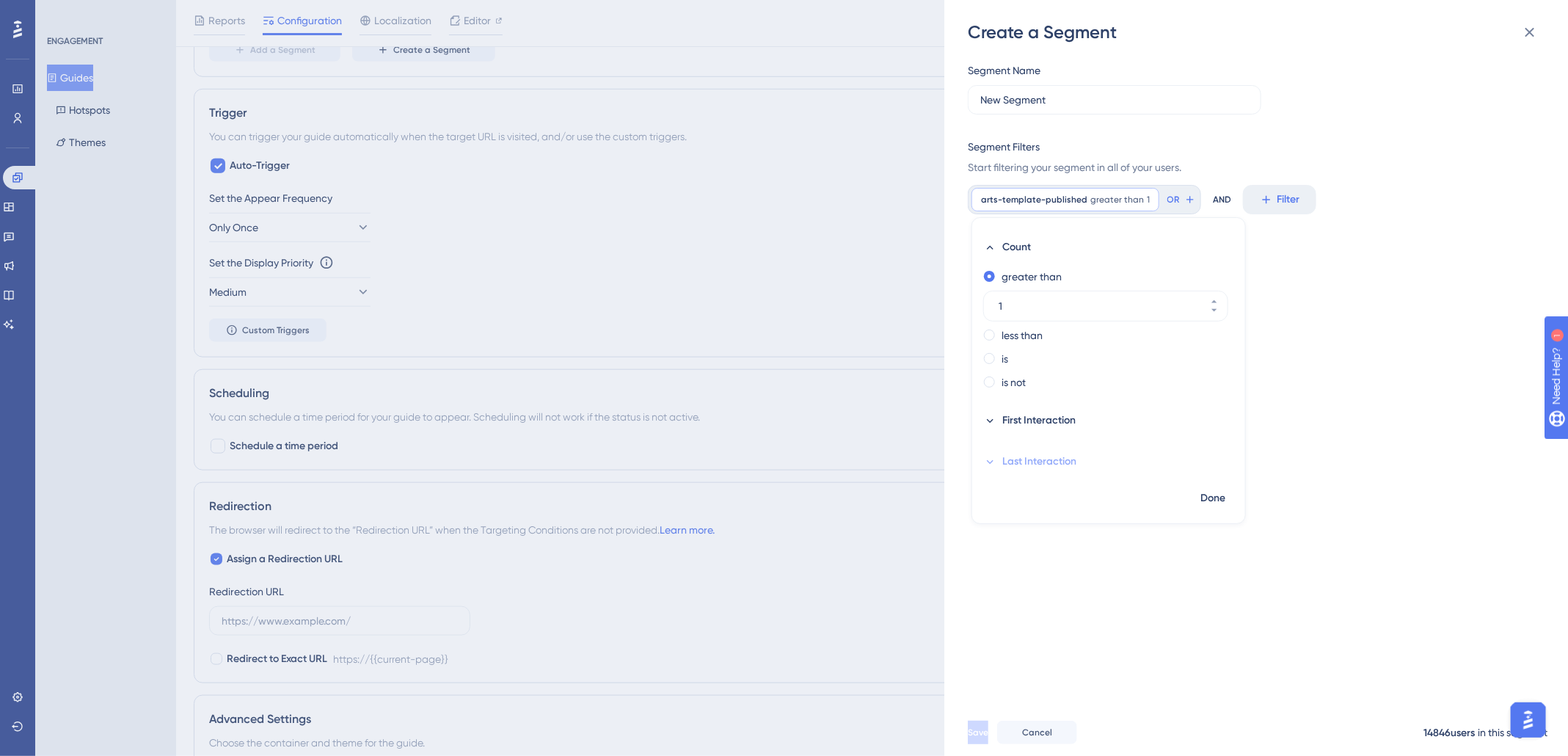
click at [1060, 467] on span "Last Interaction" at bounding box center [1038, 461] width 74 height 18
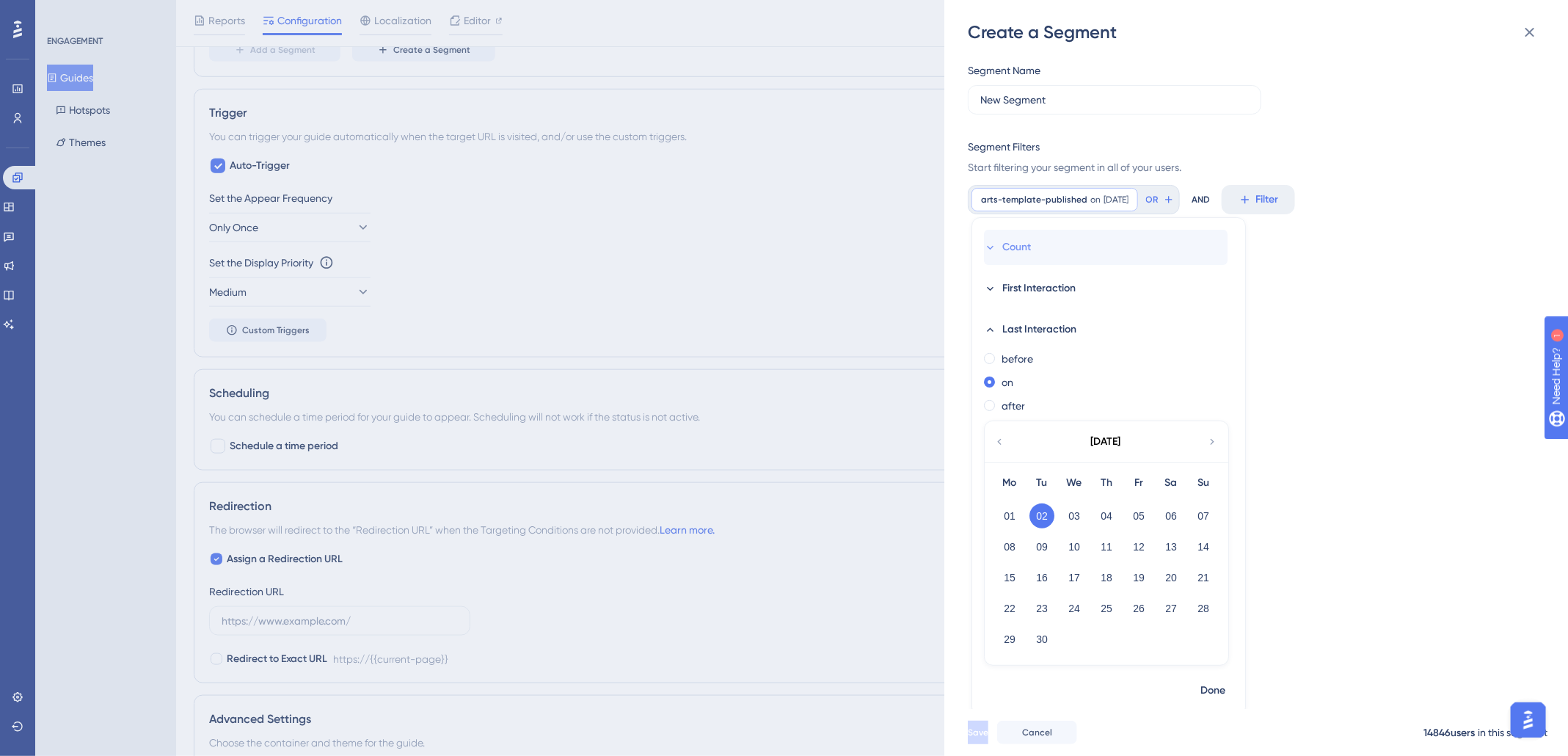
click at [1007, 251] on span "Count" at bounding box center [1016, 247] width 29 height 18
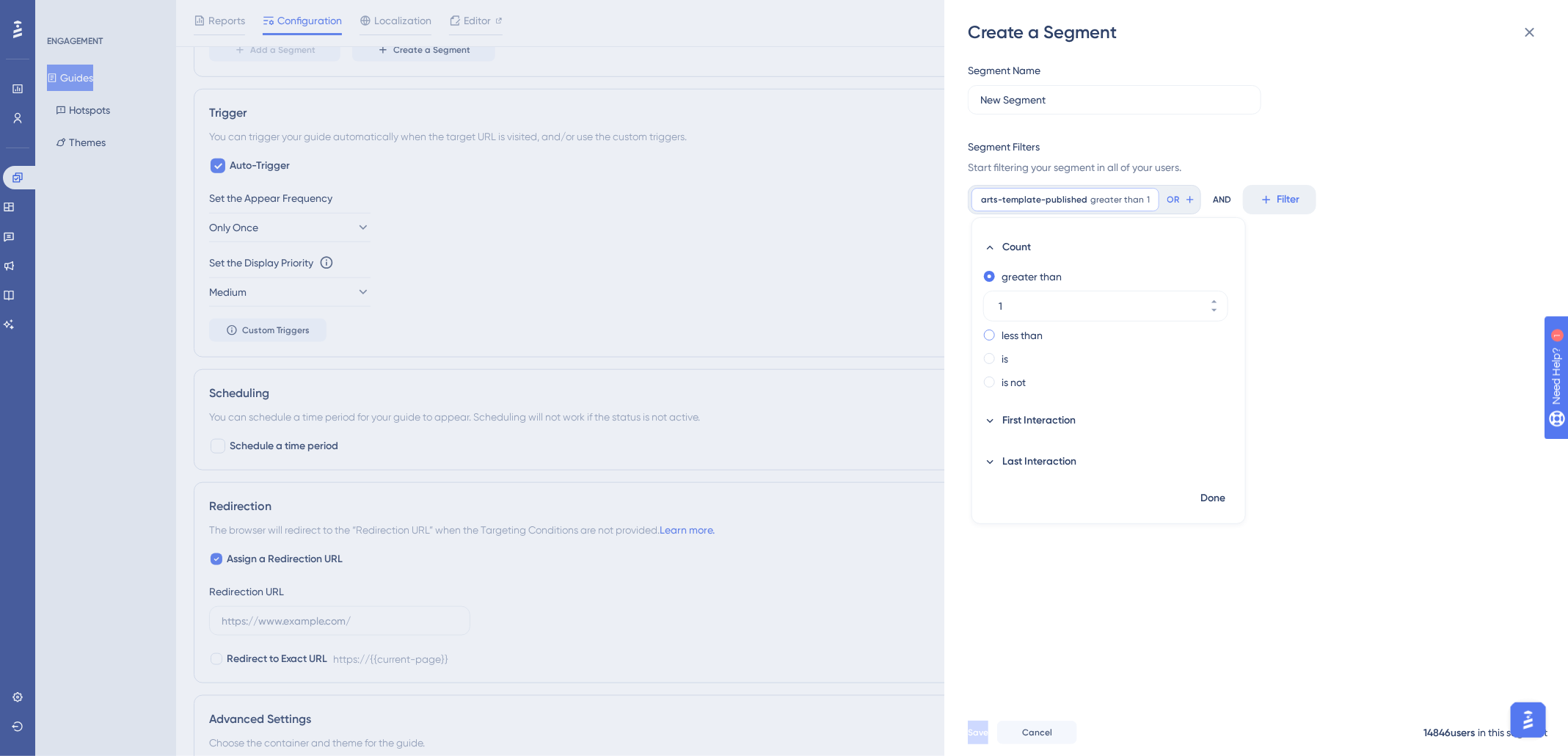
click at [1027, 333] on label "less than" at bounding box center [1022, 335] width 41 height 18
click at [1001, 357] on label "is" at bounding box center [1004, 358] width 7 height 18
click at [1024, 380] on label "is not" at bounding box center [1013, 382] width 24 height 18
click at [1038, 425] on span "First Interaction" at bounding box center [1038, 420] width 73 height 18
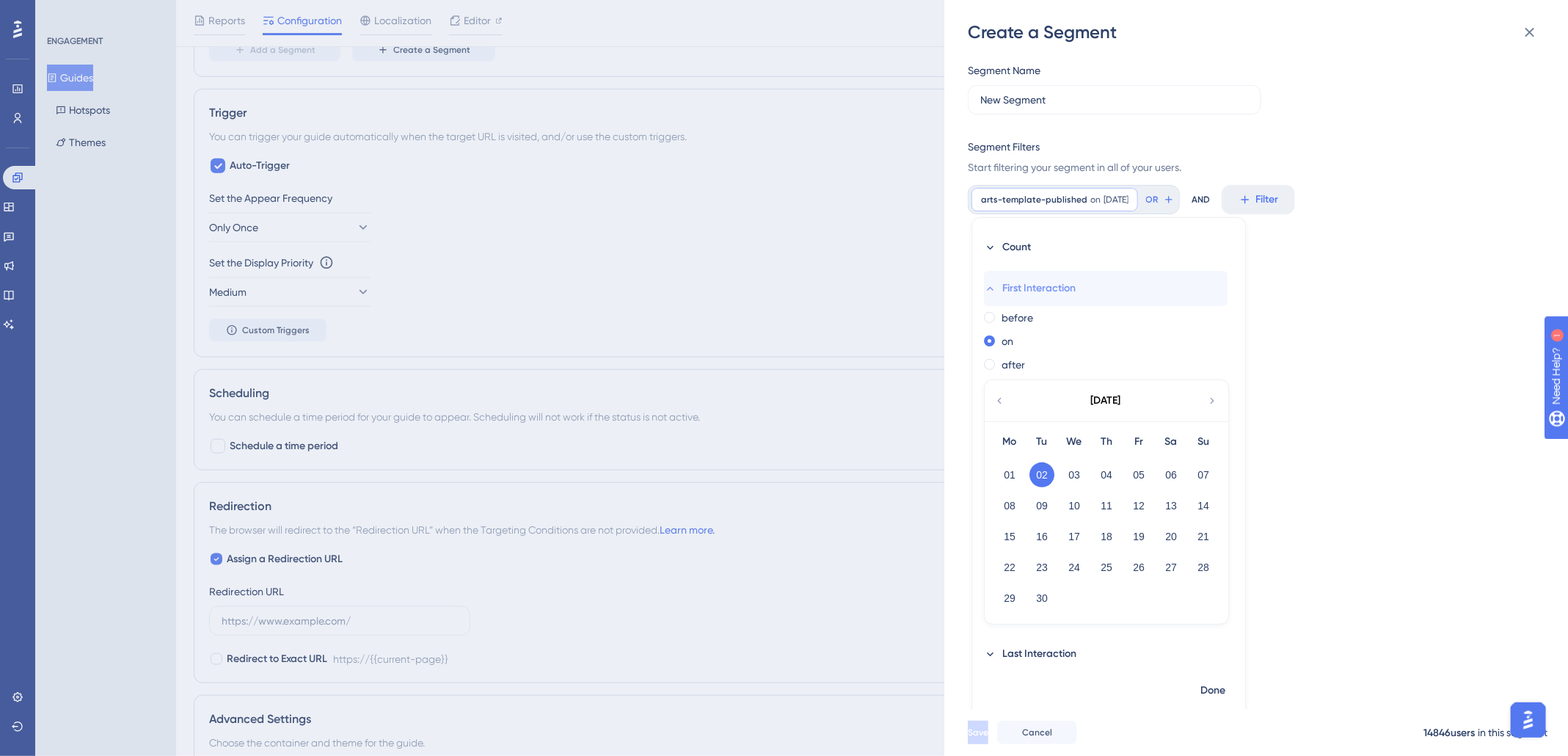
click at [1024, 284] on span "First Interaction" at bounding box center [1038, 288] width 73 height 18
click at [992, 291] on icon at bounding box center [990, 288] width 12 height 12
click at [1158, 317] on div "before" at bounding box center [1106, 317] width 243 height 18
click at [1325, 655] on div "Segment Name New Segment Segment Filters Start filtering your segment in all of…" at bounding box center [1263, 376] width 591 height 665
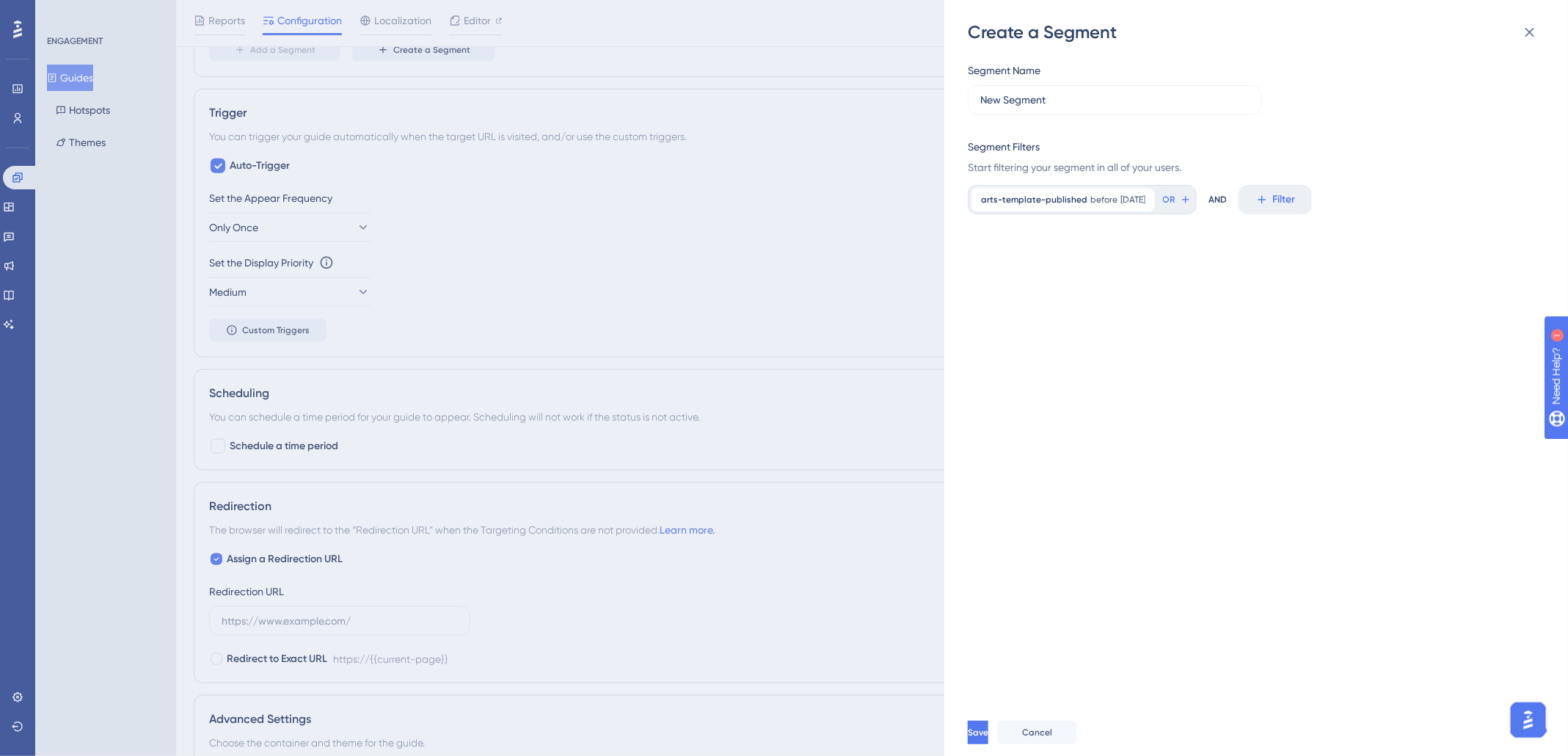
click at [1048, 658] on div "Segment Name New Segment Segment Filters Start filtering your segment in all of…" at bounding box center [1263, 376] width 591 height 665
click at [1083, 196] on div "arts-template-published before [DATE] [DATE] Remove" at bounding box center [1063, 199] width 183 height 23
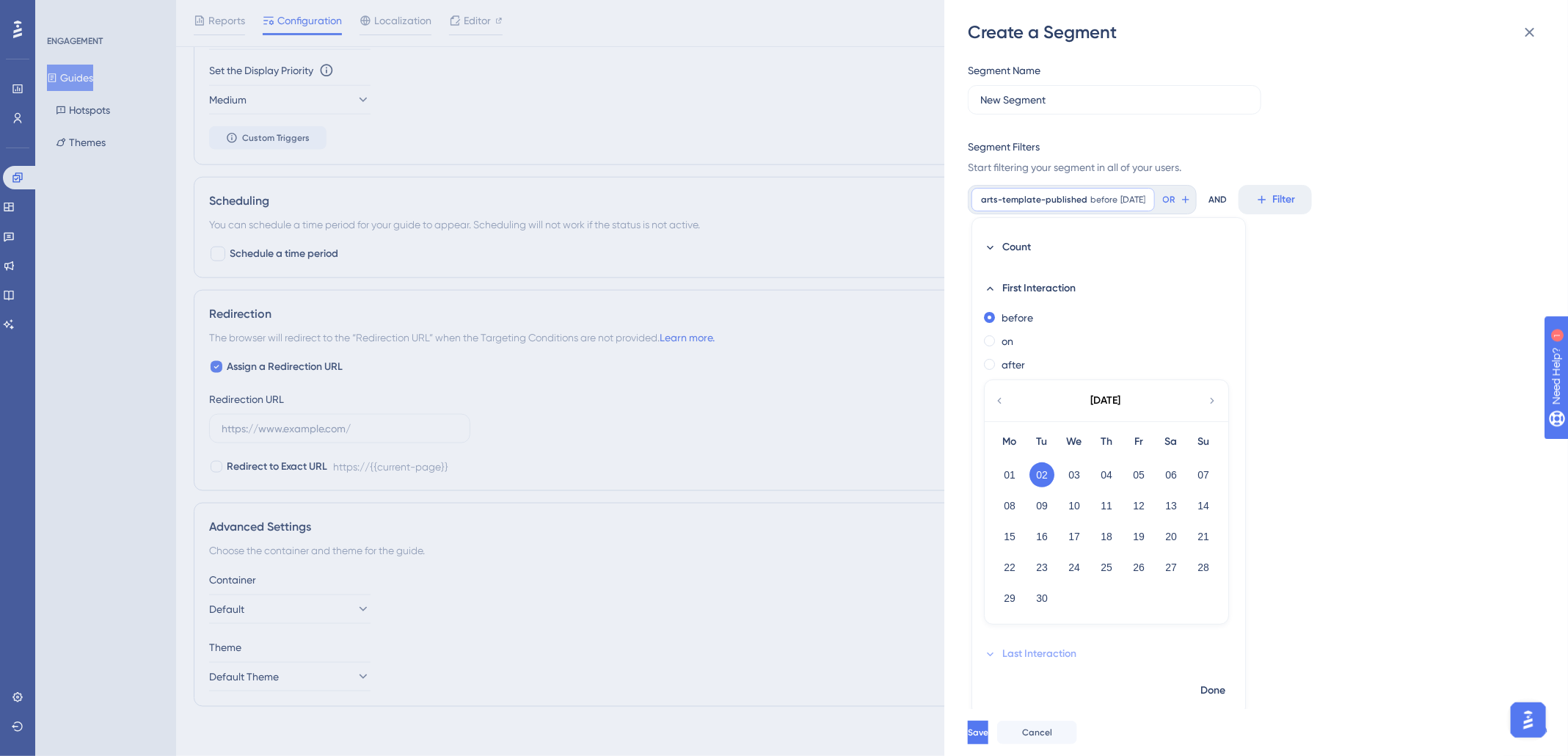
scroll to position [882, 0]
click at [992, 314] on span at bounding box center [990, 317] width 11 height 11
click at [999, 314] on input "radio" at bounding box center [999, 314] width 0 height 0
click at [991, 290] on icon at bounding box center [990, 288] width 12 height 12
click at [1124, 321] on div "before" at bounding box center [1106, 317] width 243 height 18
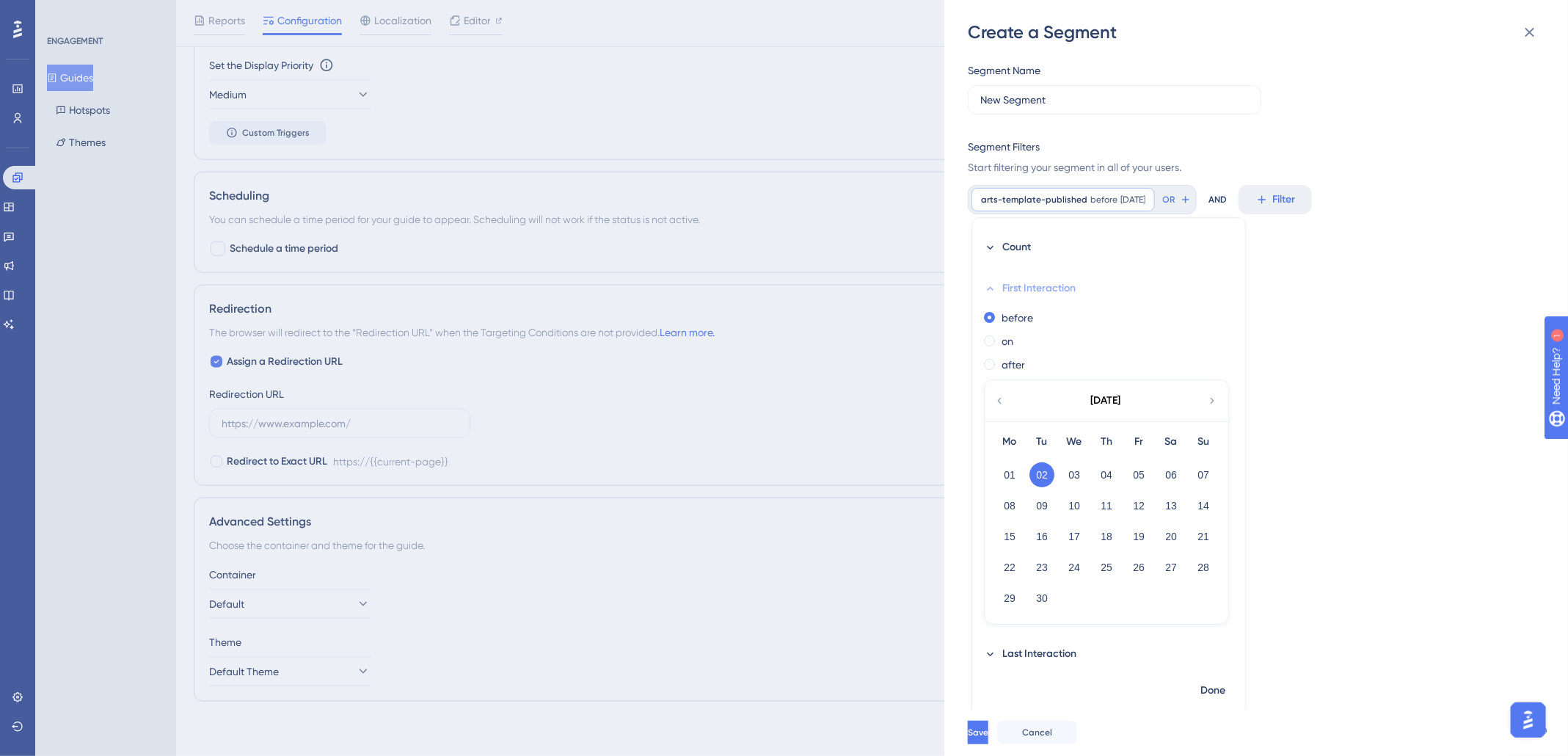
click at [993, 286] on icon at bounding box center [990, 288] width 12 height 12
click at [1034, 656] on span "Last Interaction" at bounding box center [1038, 653] width 74 height 18
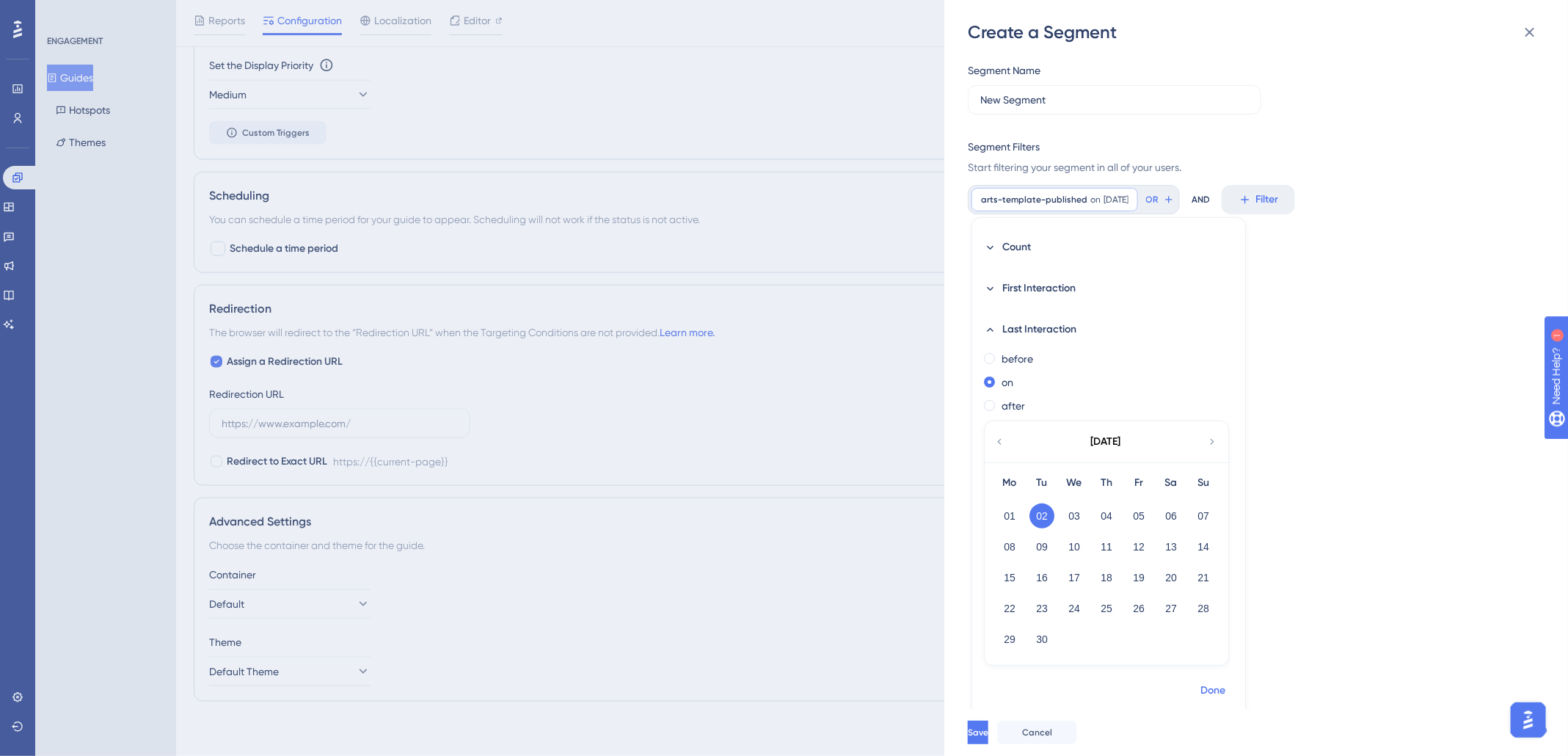
click at [1226, 689] on button "Done" at bounding box center [1212, 691] width 41 height 26
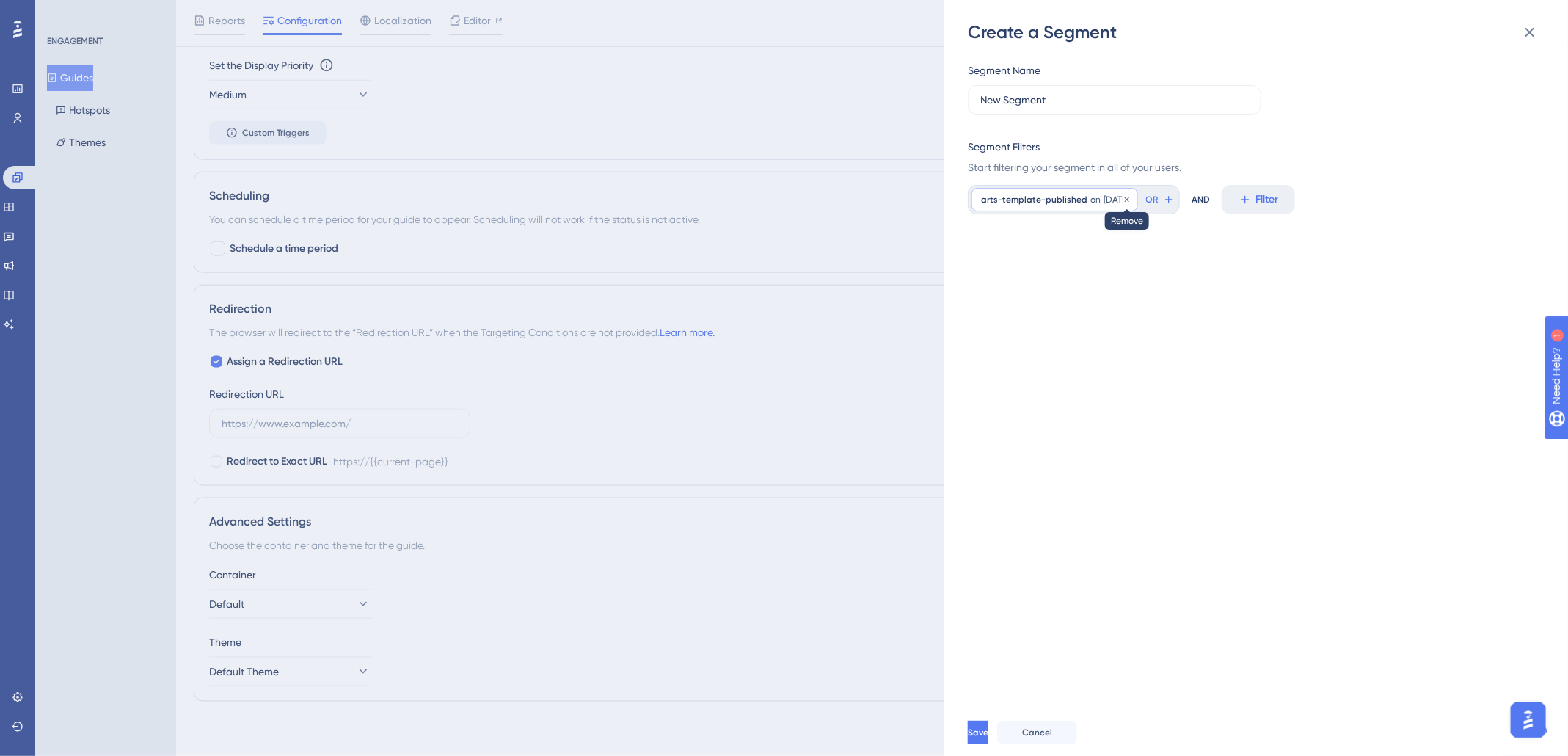
click at [1131, 201] on icon at bounding box center [1126, 199] width 8 height 8
click at [995, 205] on icon at bounding box center [991, 199] width 13 height 13
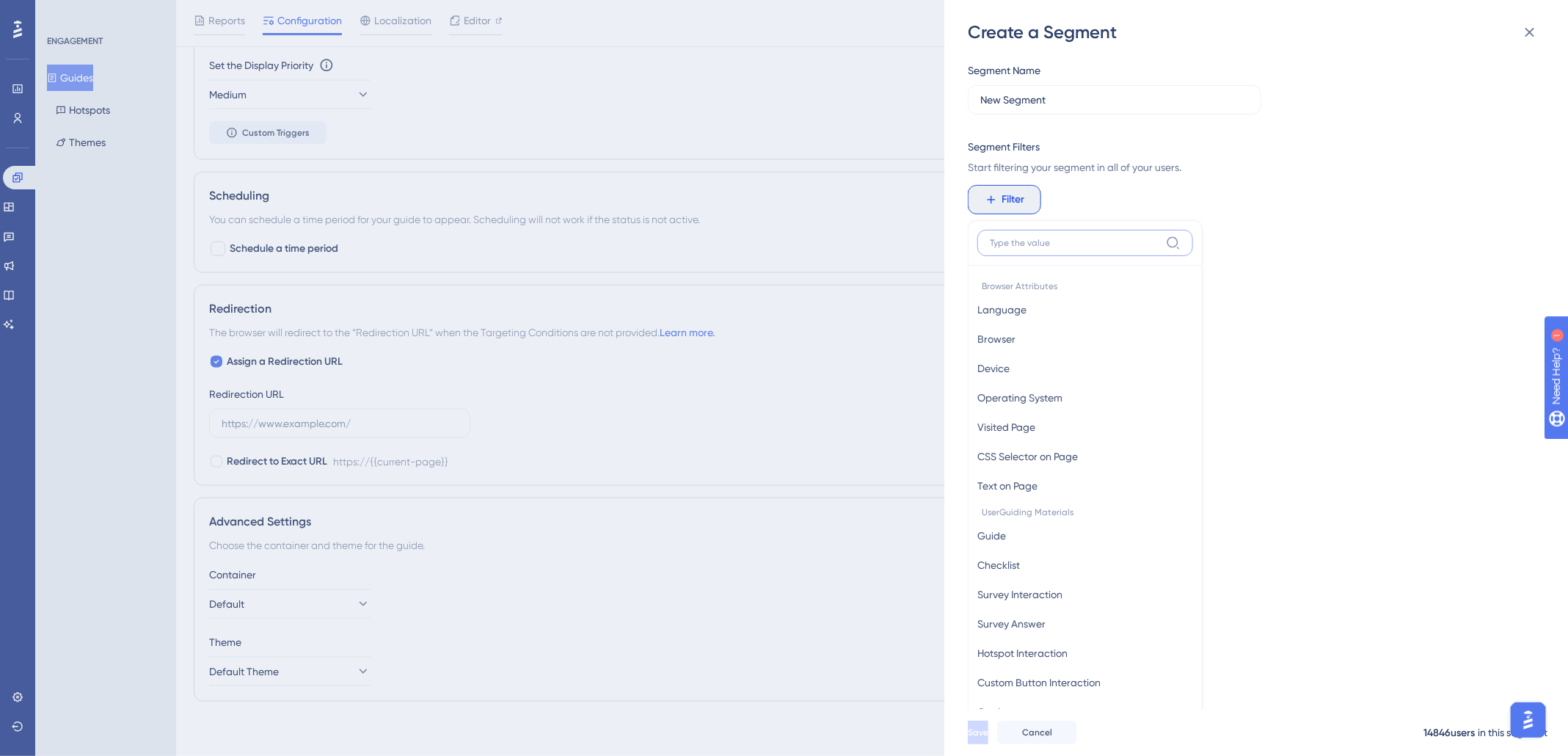
scroll to position [106, 0]
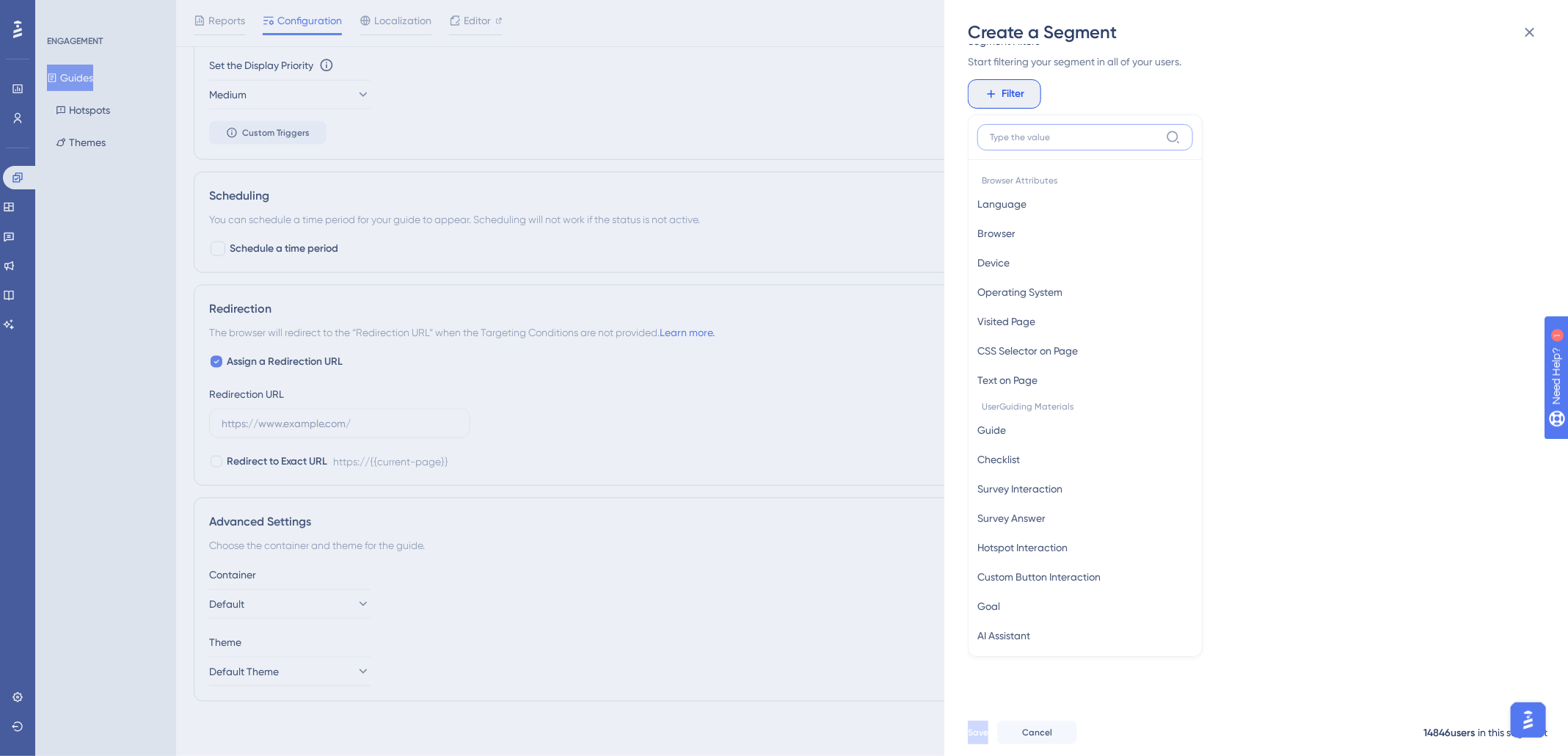
type input "m"
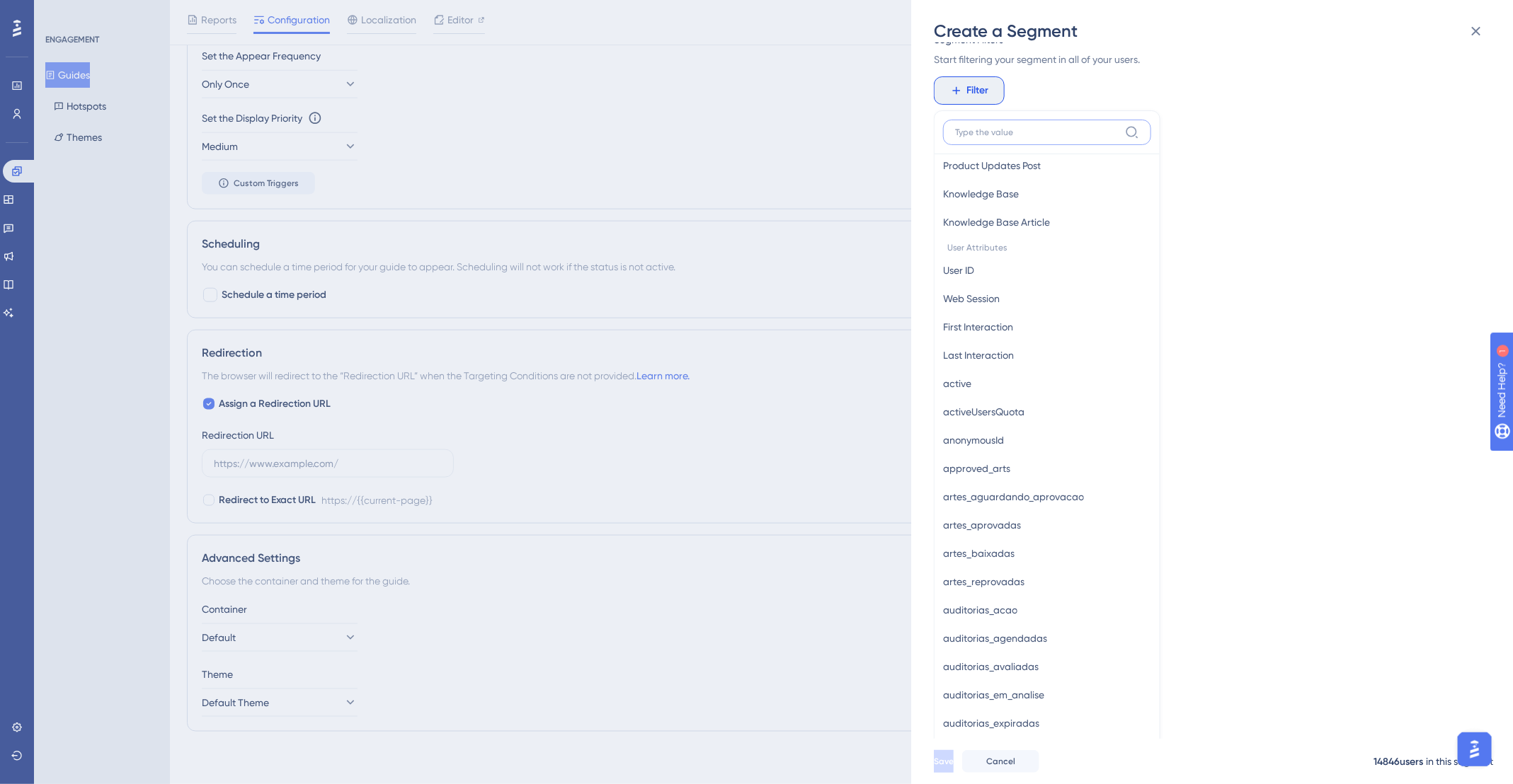
scroll to position [263, 0]
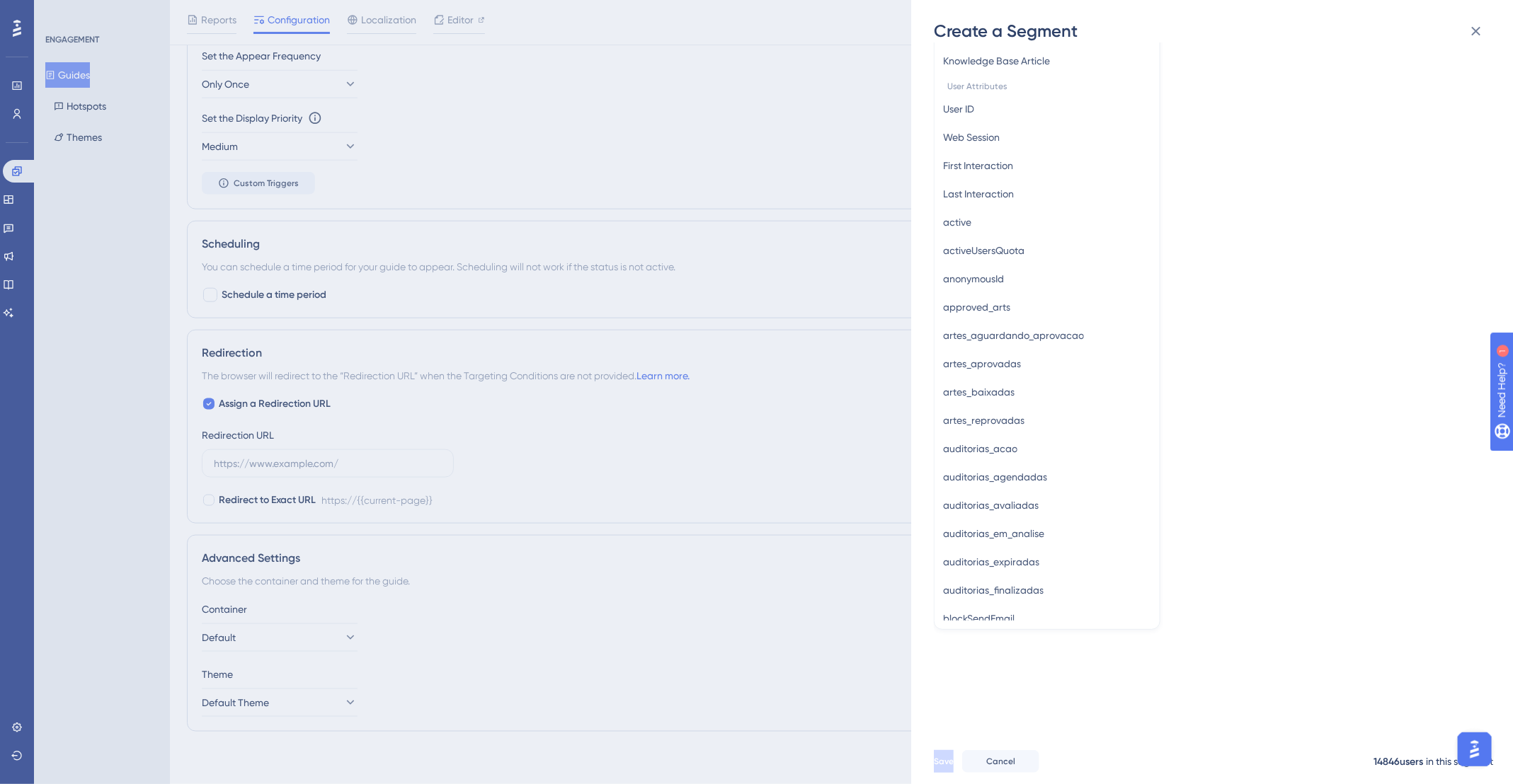
click at [636, 115] on div "Create a Segment Segment Name New Segment Segment Filters Start filtering your …" at bounding box center [756, 392] width 1513 height 784
